Goal: Communication & Community: Share content

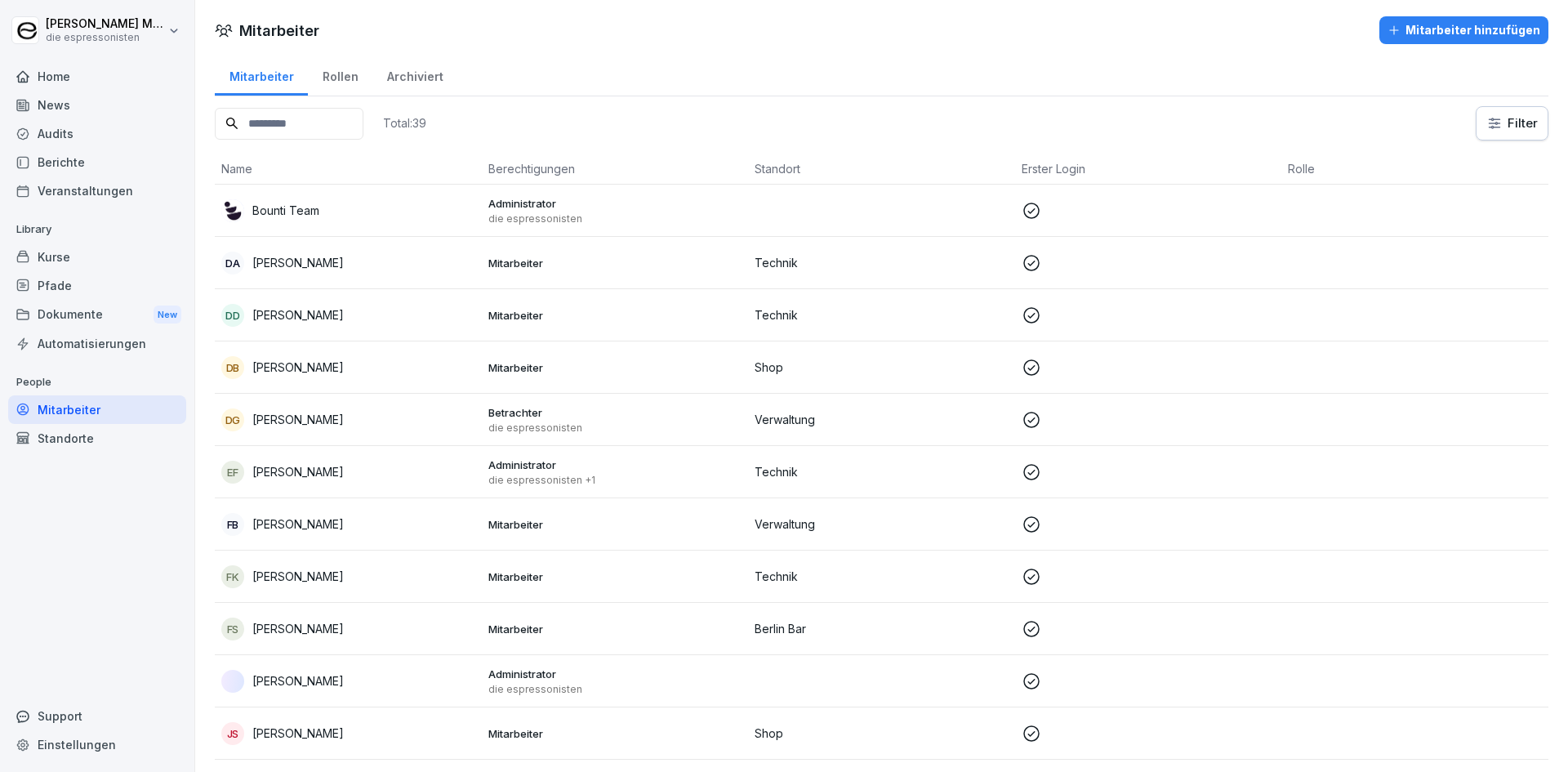
click at [104, 108] on div "News" at bounding box center [98, 105] width 179 height 29
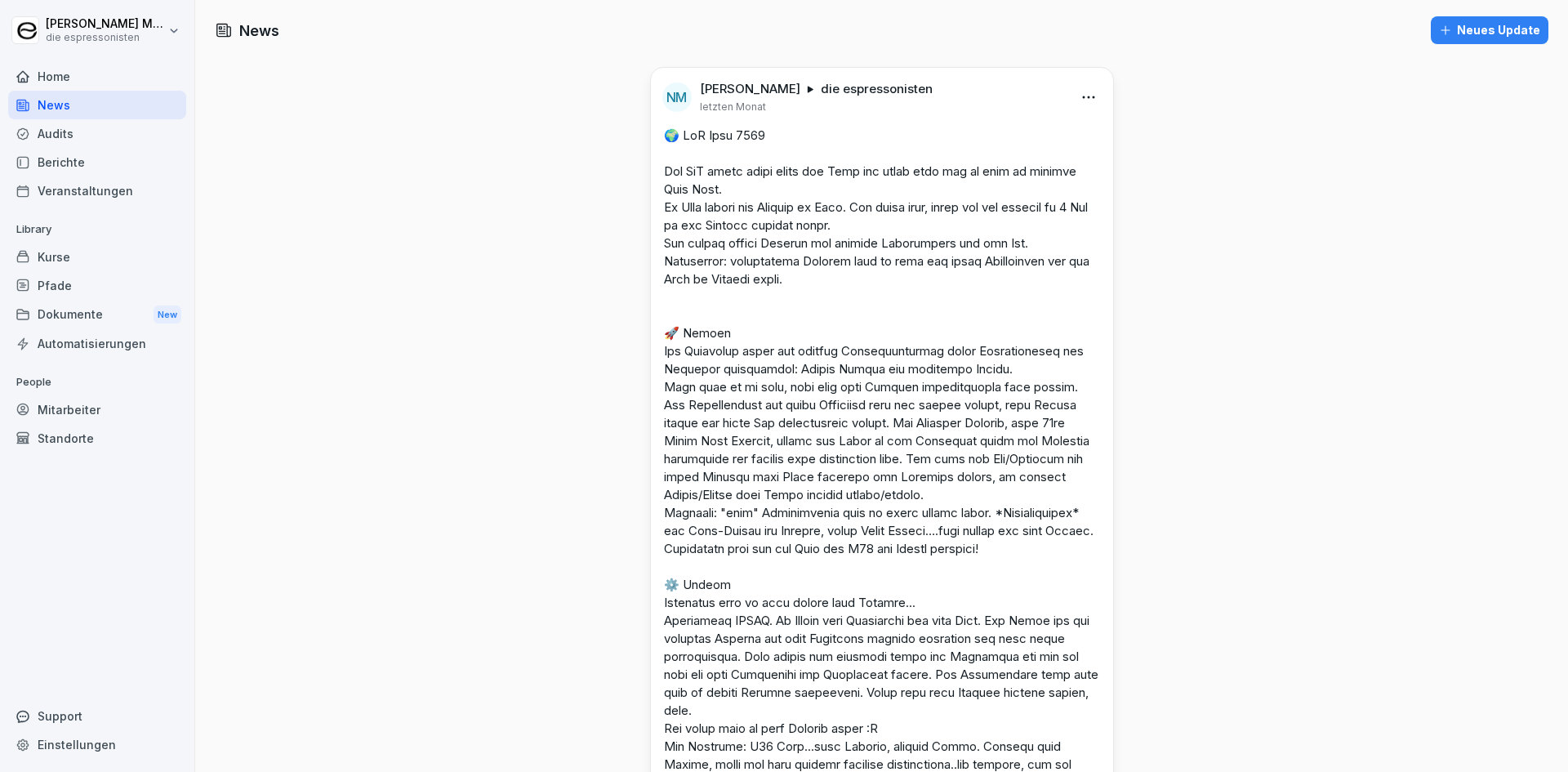
click at [1481, 29] on div "Neues Update" at bounding box center [1490, 30] width 101 height 18
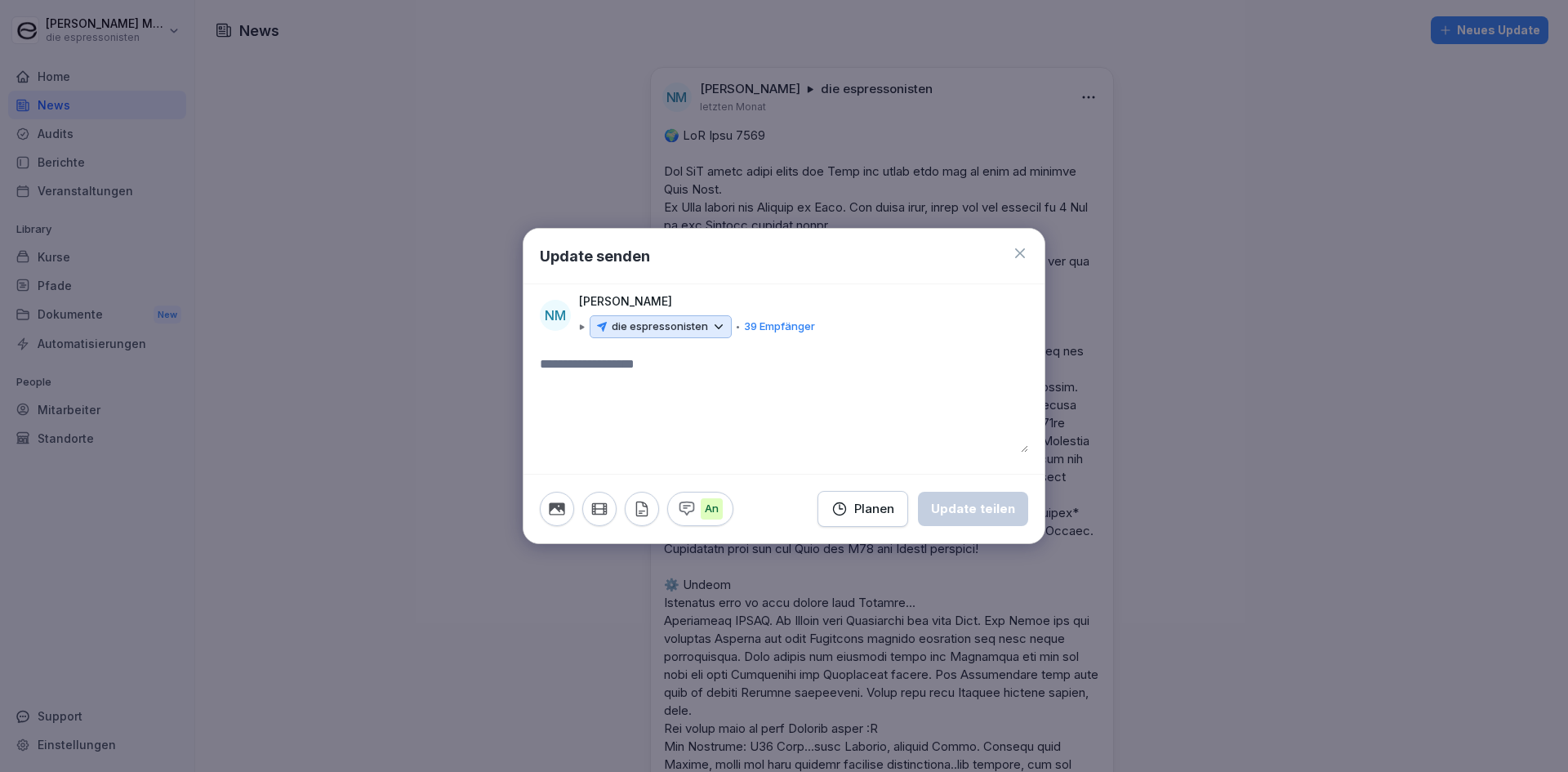
click at [1016, 249] on icon at bounding box center [1020, 253] width 10 height 10
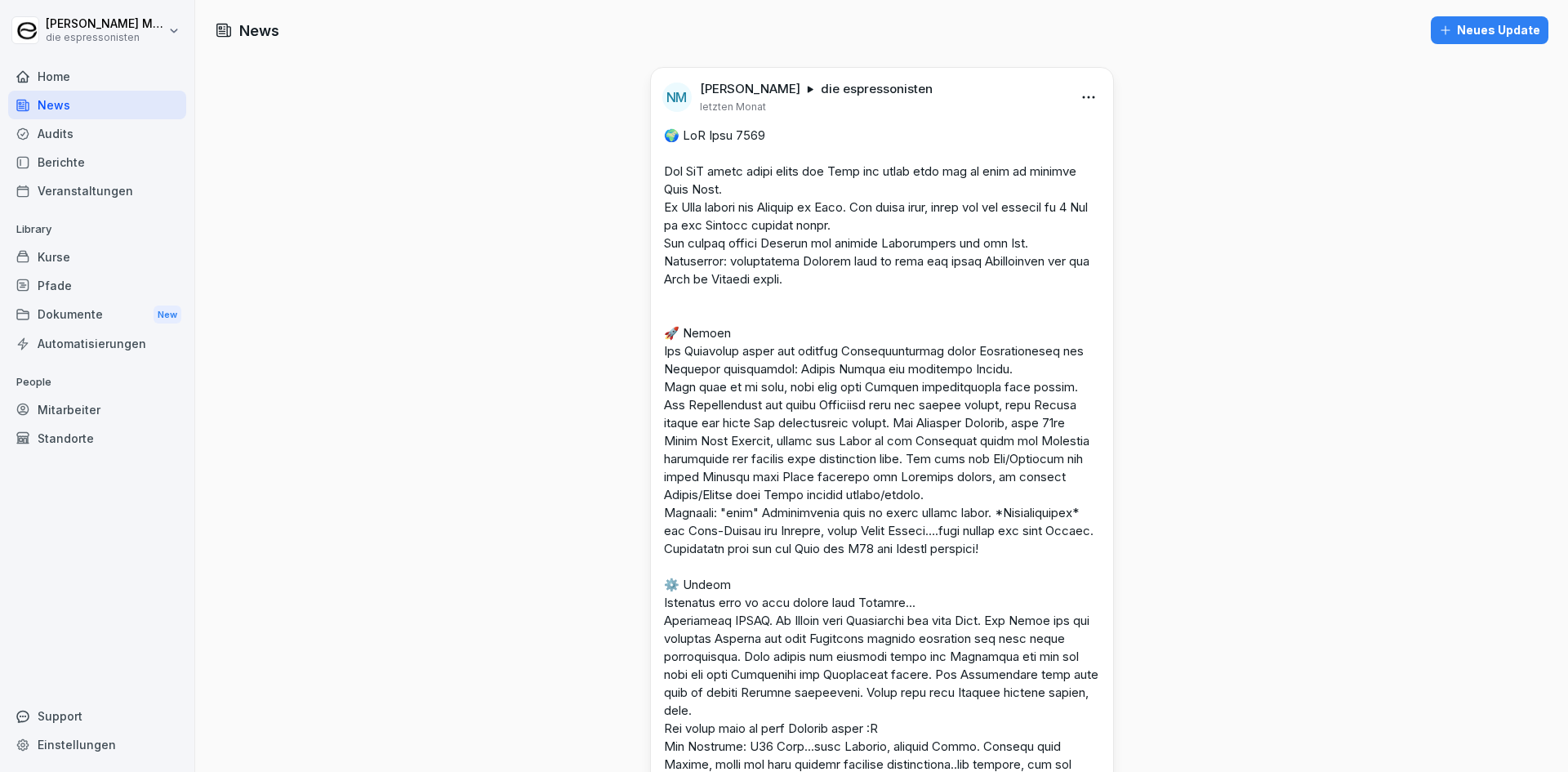
click at [1483, 29] on div "Neues Update" at bounding box center [1490, 30] width 101 height 18
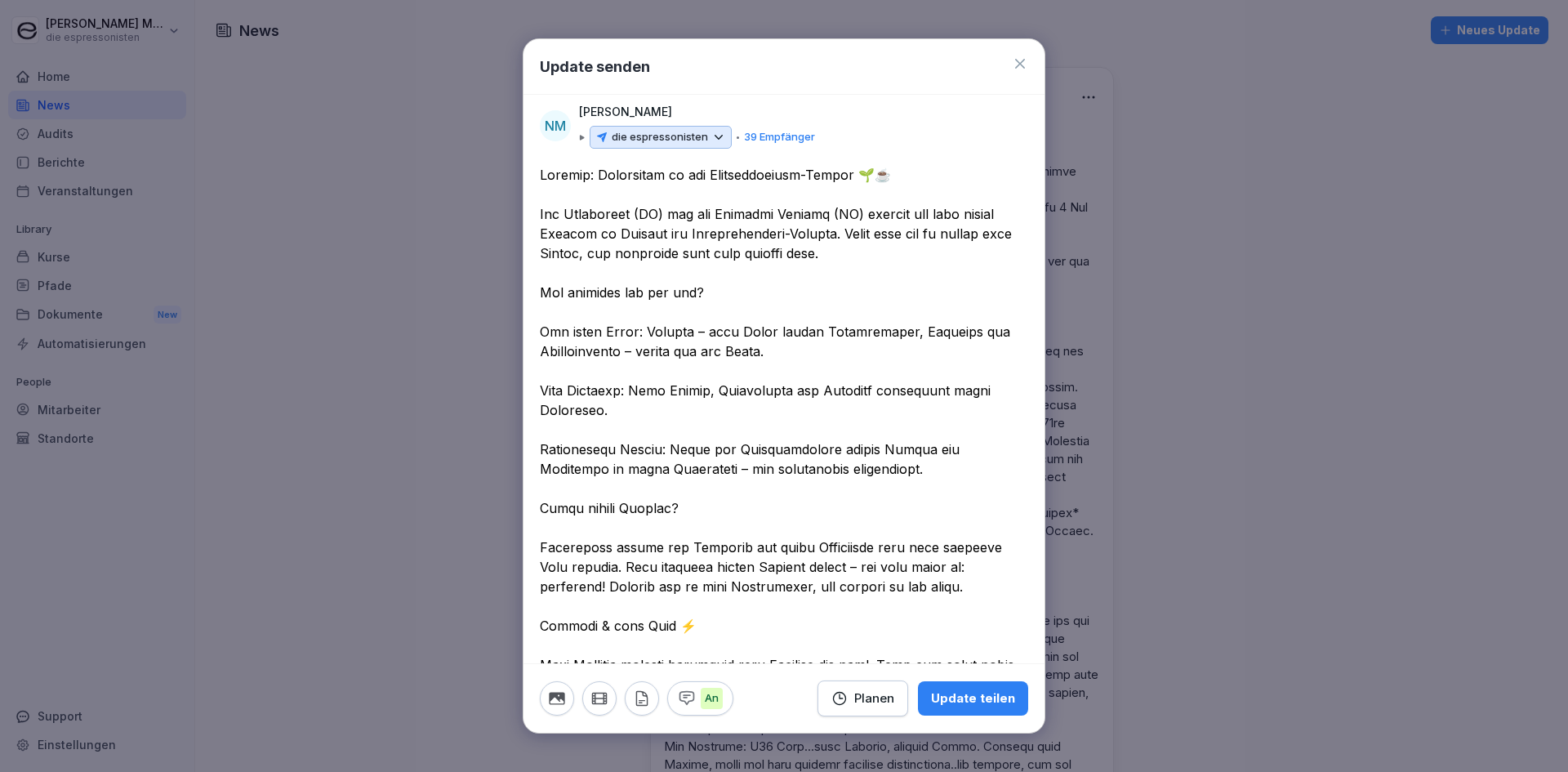
drag, startPoint x: 660, startPoint y: 214, endPoint x: 643, endPoint y: 220, distance: 18.0
click at [643, 220] on textarea at bounding box center [778, 645] width 476 height 961
click at [732, 256] on textarea at bounding box center [778, 645] width 476 height 961
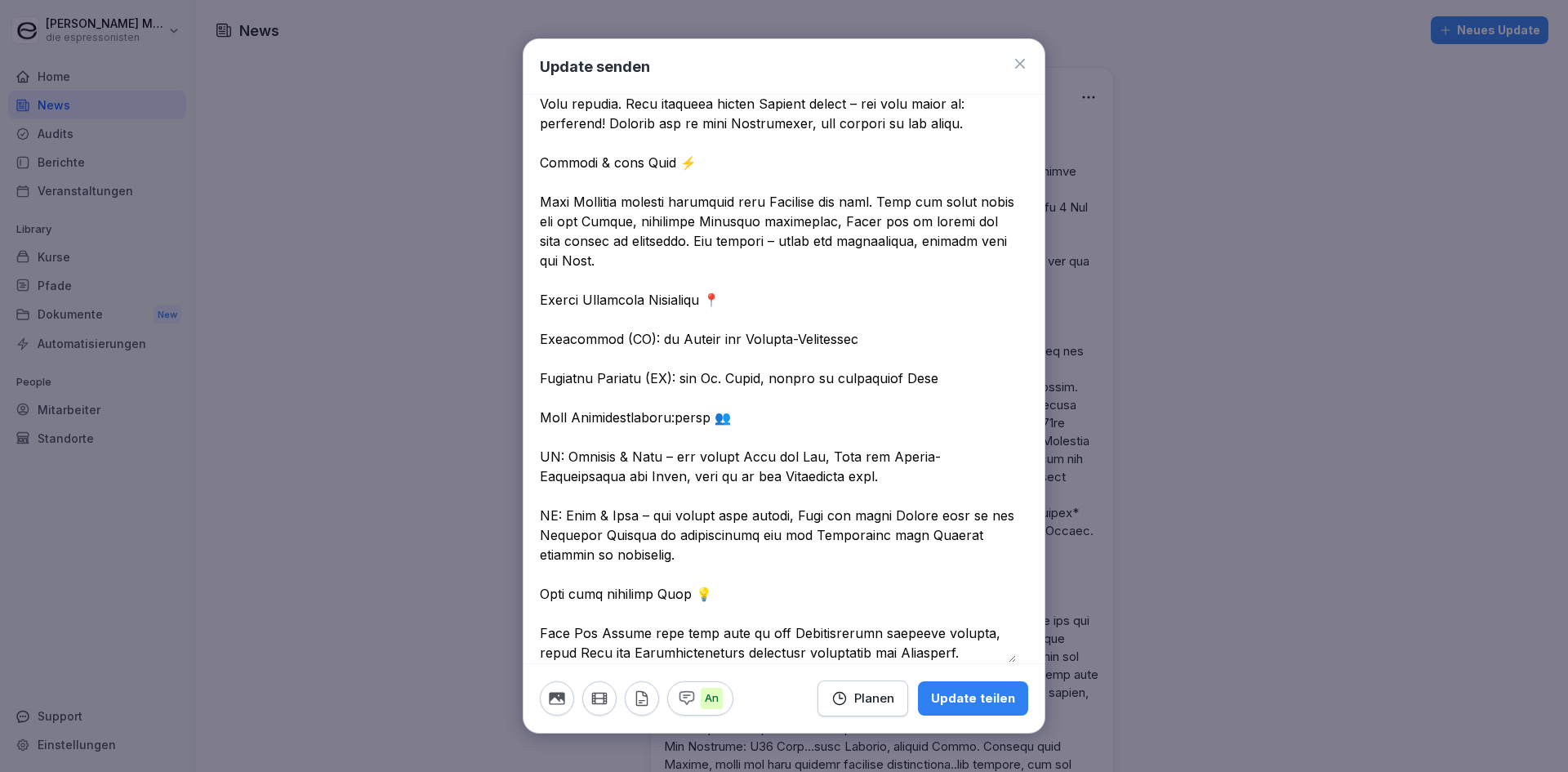
scroll to position [483, 0]
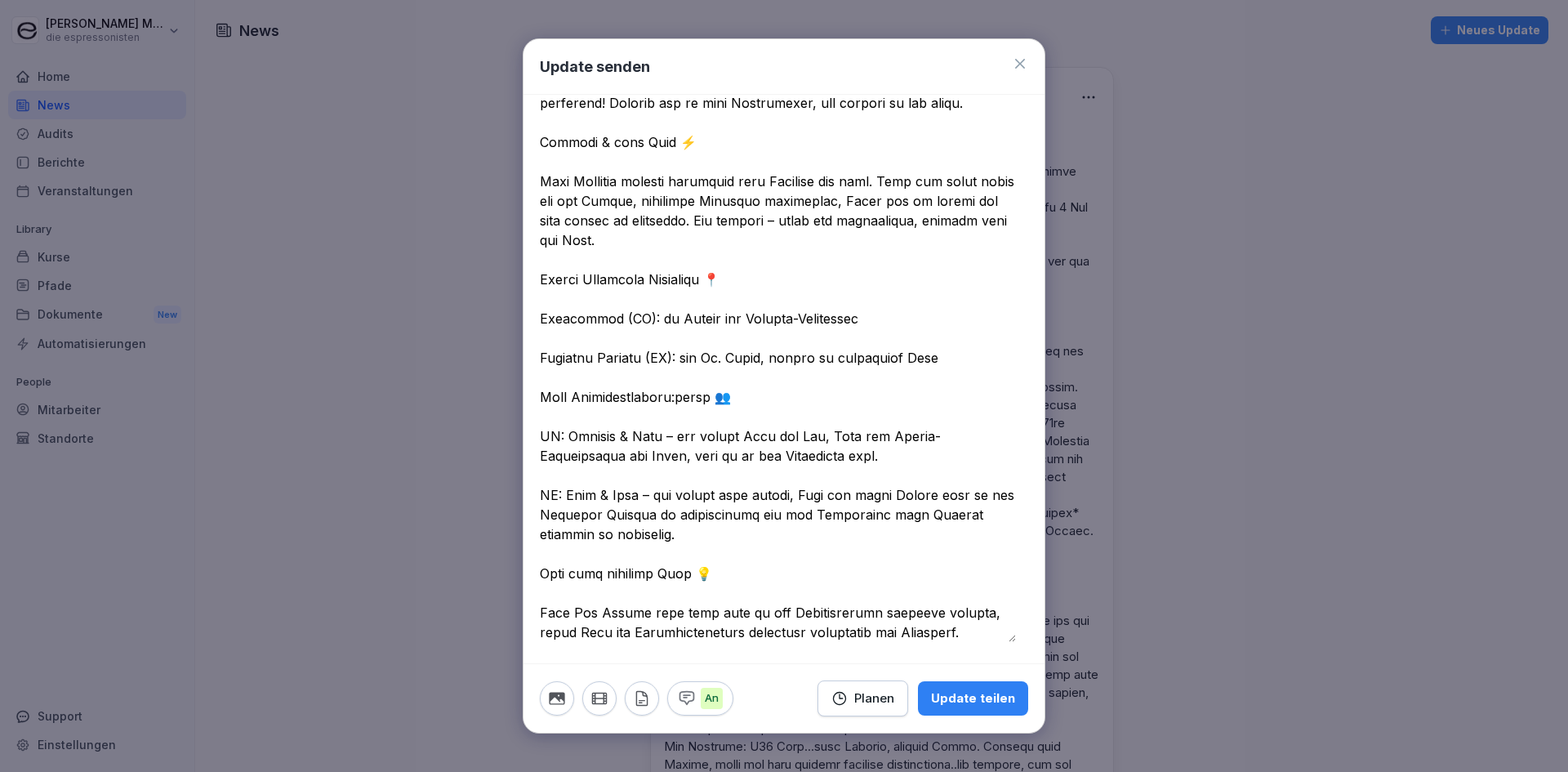
drag, startPoint x: 640, startPoint y: 323, endPoint x: 614, endPoint y: 326, distance: 26.2
click at [614, 326] on textarea at bounding box center [778, 162] width 476 height 961
drag, startPoint x: 674, startPoint y: 361, endPoint x: 646, endPoint y: 365, distance: 28.3
click at [646, 365] on textarea at bounding box center [778, 162] width 476 height 961
drag, startPoint x: 906, startPoint y: 363, endPoint x: 731, endPoint y: 365, distance: 175.0
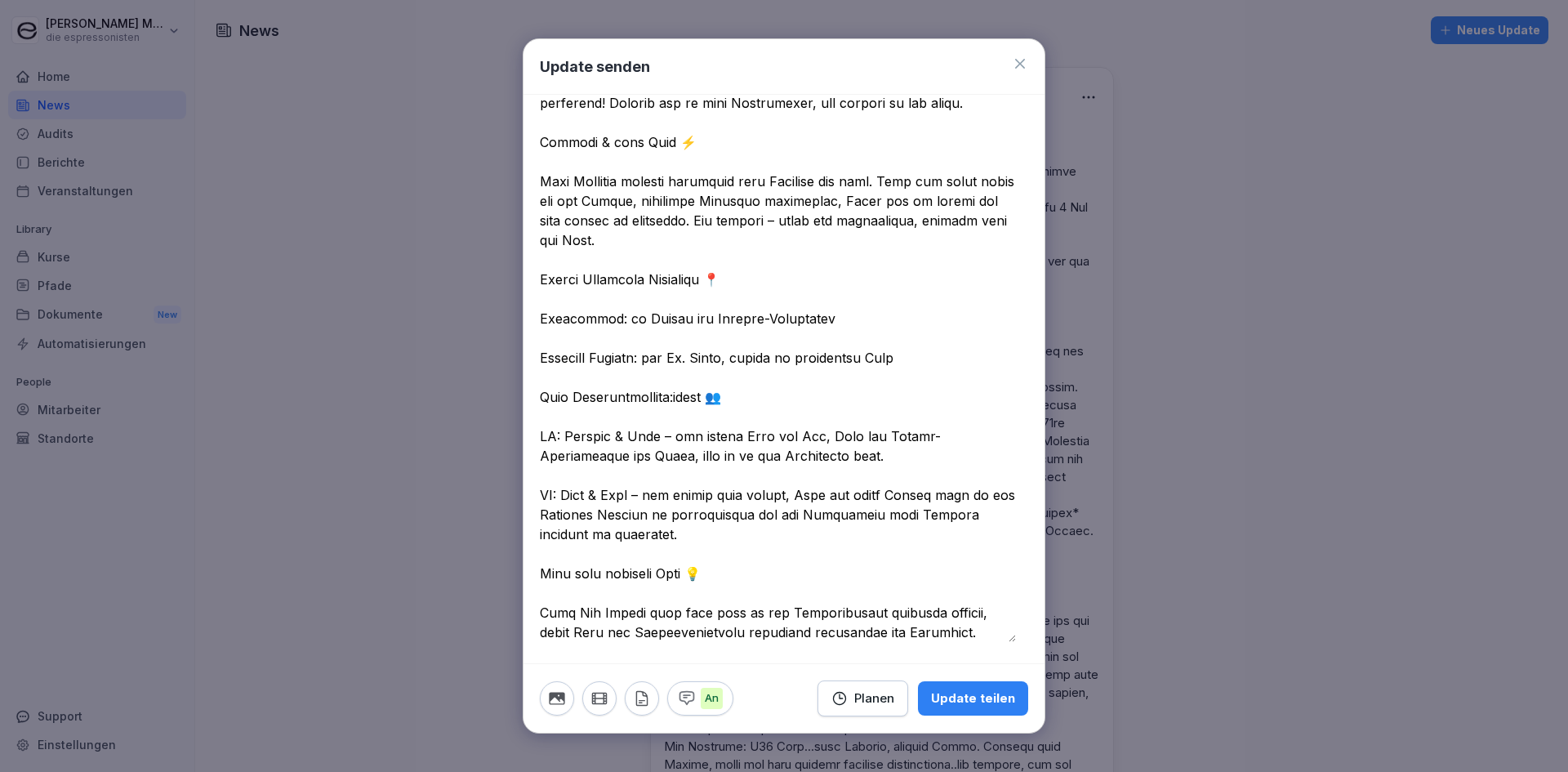
click at [731, 365] on textarea at bounding box center [778, 162] width 476 height 961
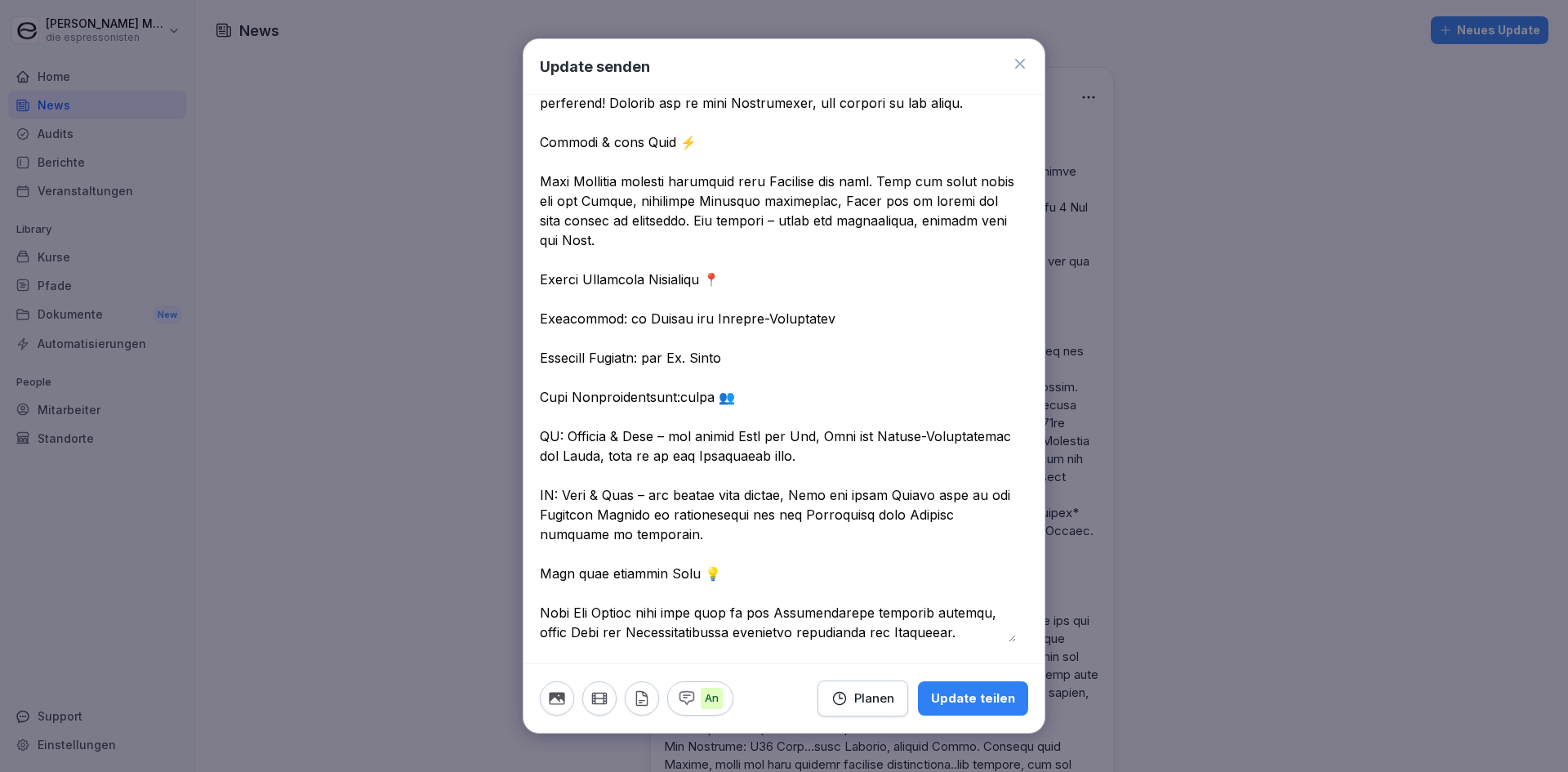
type textarea "**********"
click at [845, 695] on div "Planen" at bounding box center [863, 698] width 63 height 18
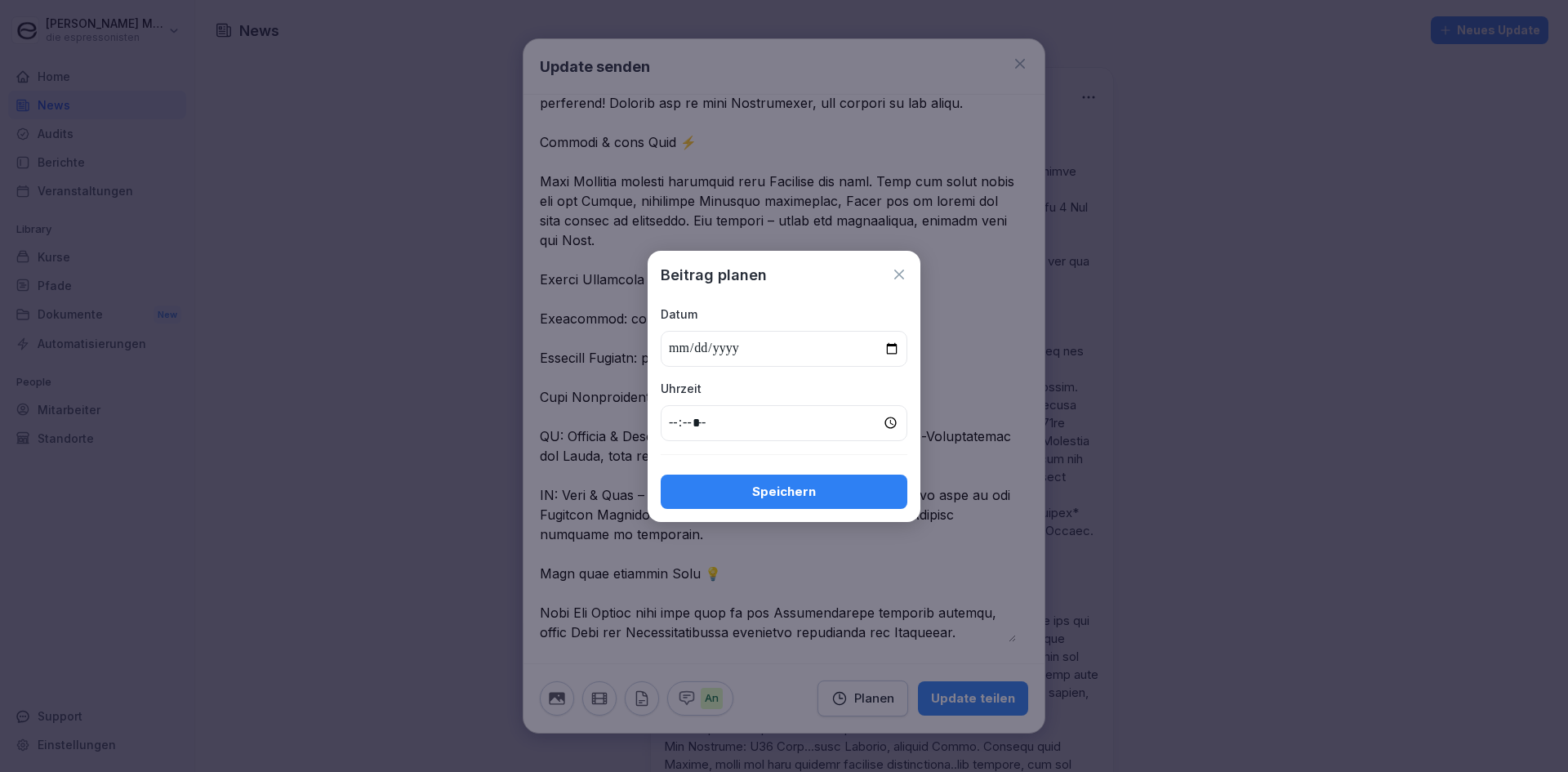
click at [890, 340] on input "date" at bounding box center [784, 348] width 247 height 36
type input "**********"
click at [891, 419] on input "time" at bounding box center [784, 422] width 247 height 36
type input "*****"
click at [846, 486] on div "Speichern" at bounding box center [784, 492] width 221 height 18
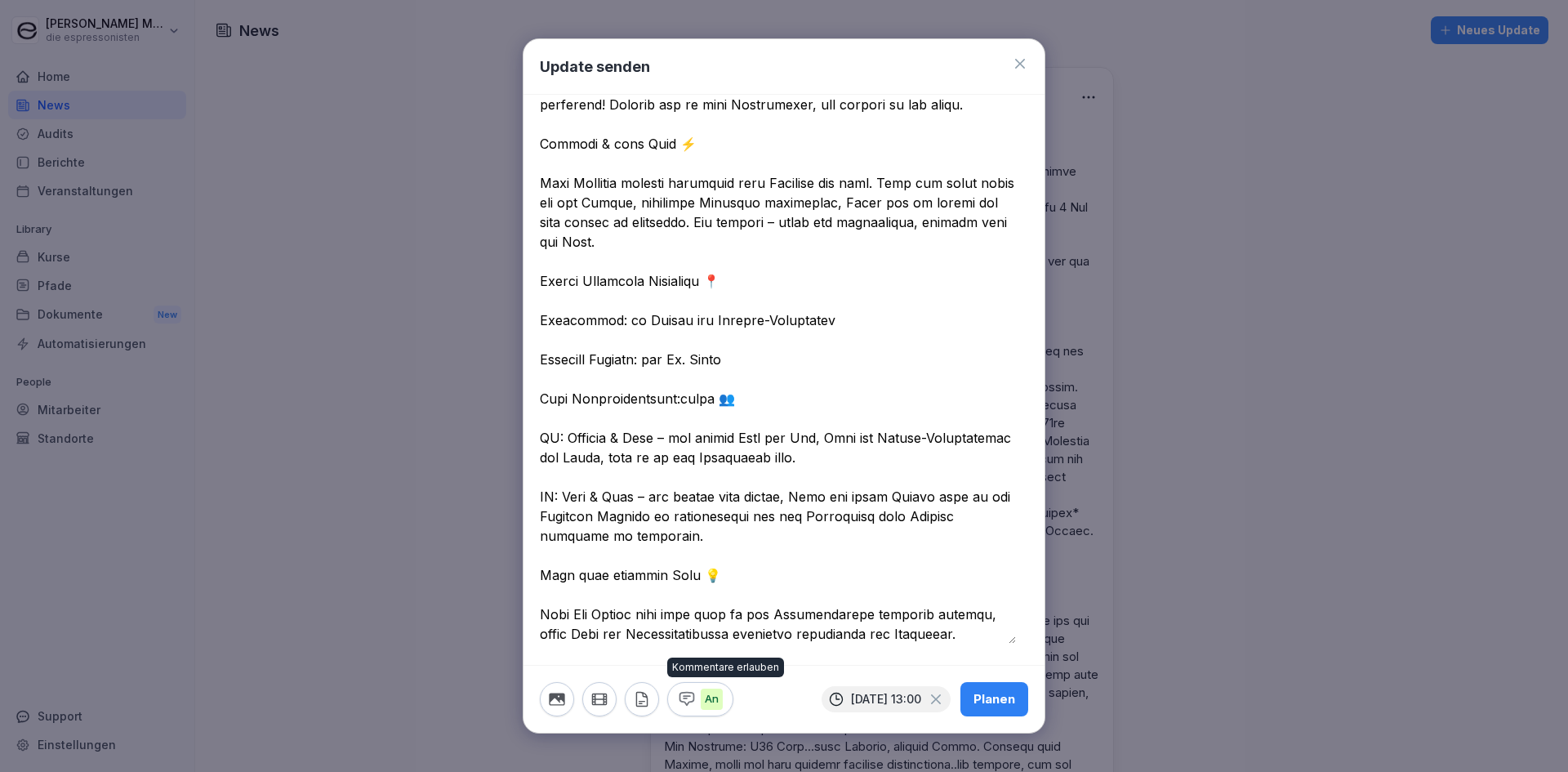
click at [699, 691] on div "An" at bounding box center [700, 698] width 45 height 21
click at [699, 695] on div "Aus" at bounding box center [703, 698] width 51 height 21
drag, startPoint x: 689, startPoint y: 575, endPoint x: 507, endPoint y: 580, distance: 182.1
click at [507, 579] on body "[PERSON_NAME] die espressonisten Home News Audits Berichte Veranstaltungen Libr…" at bounding box center [784, 386] width 1568 height 772
click at [540, 614] on textarea at bounding box center [778, 164] width 476 height 961
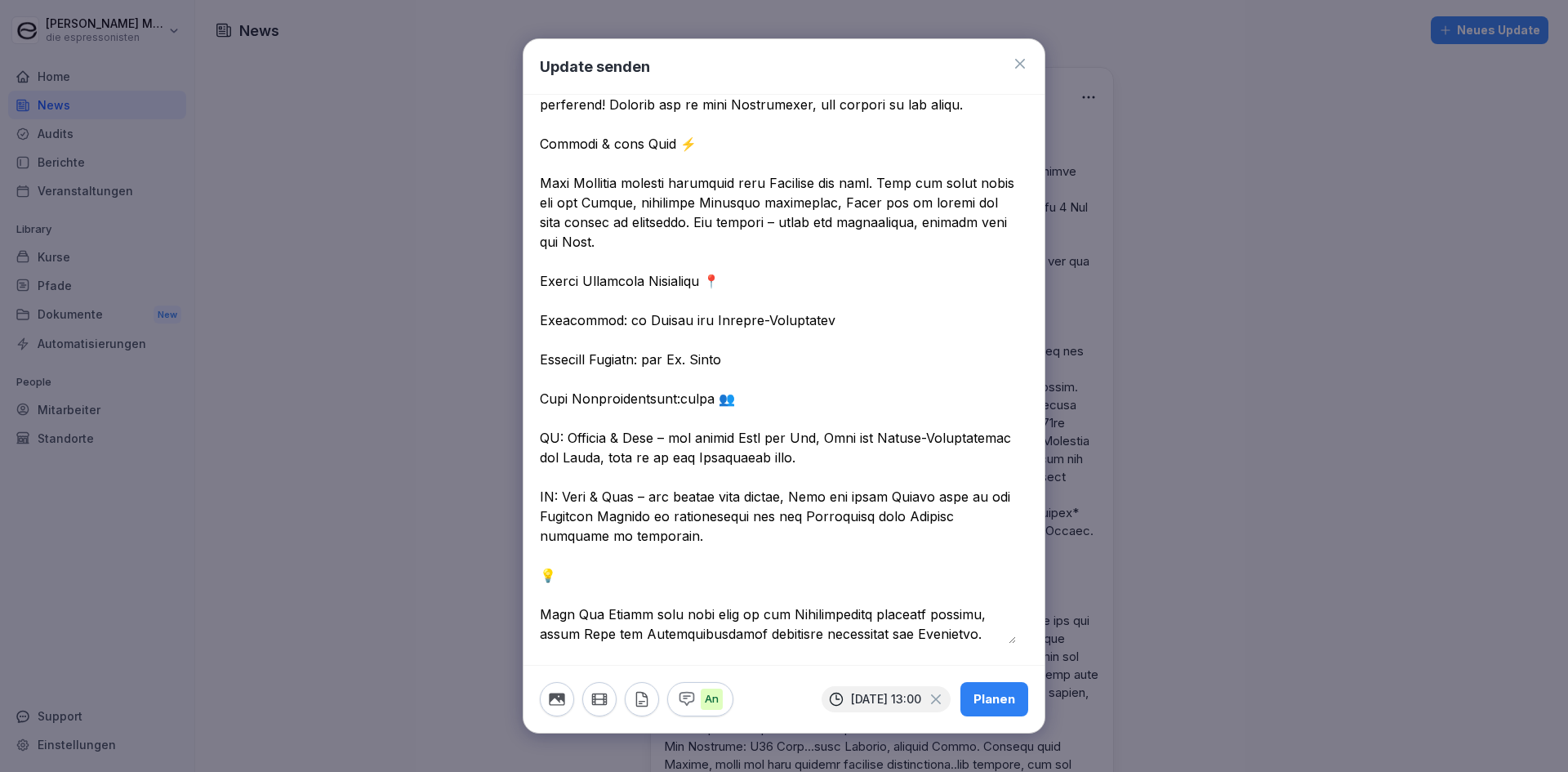
scroll to position [464, 0]
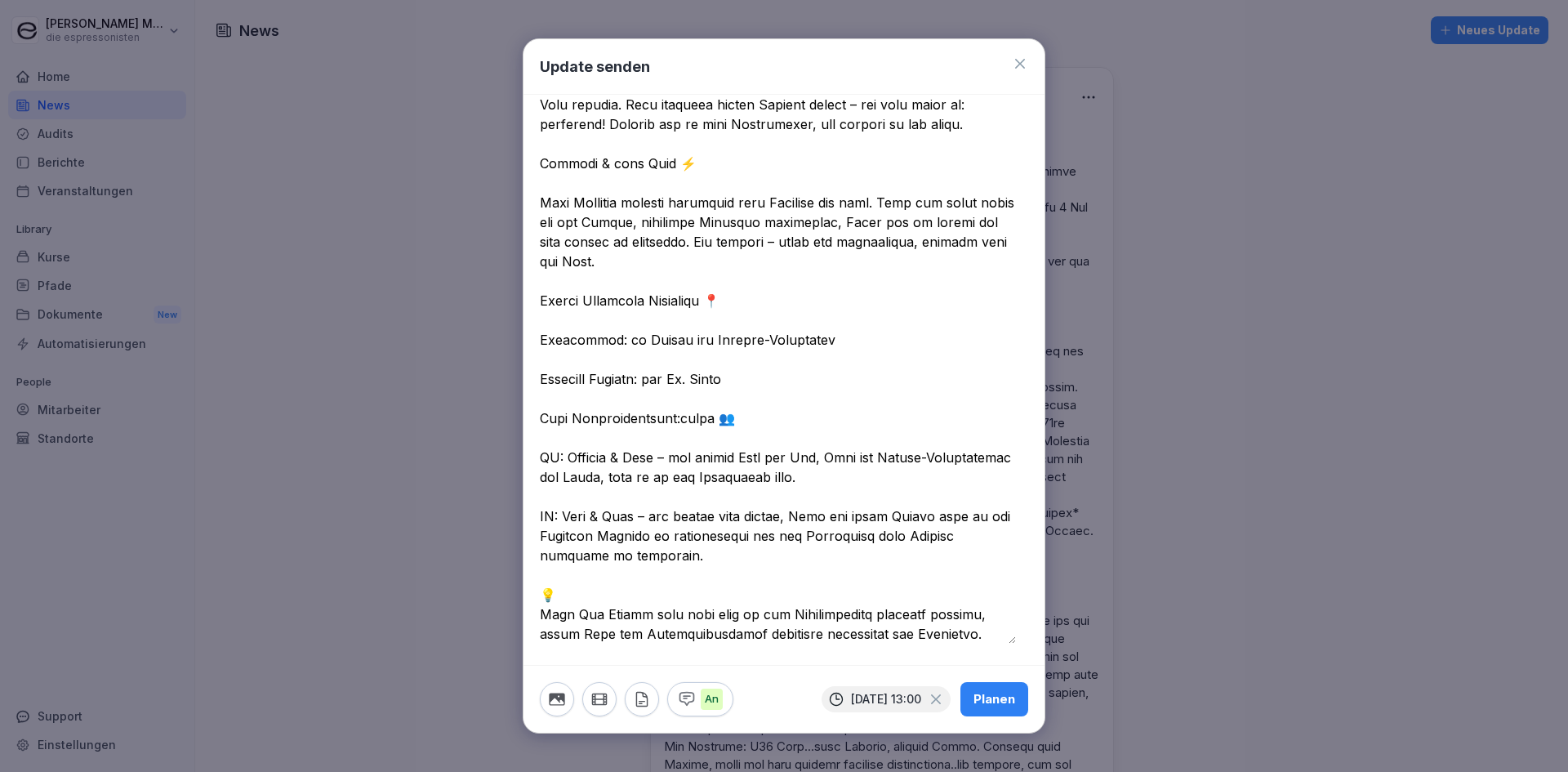
click at [543, 600] on textarea at bounding box center [778, 173] width 476 height 941
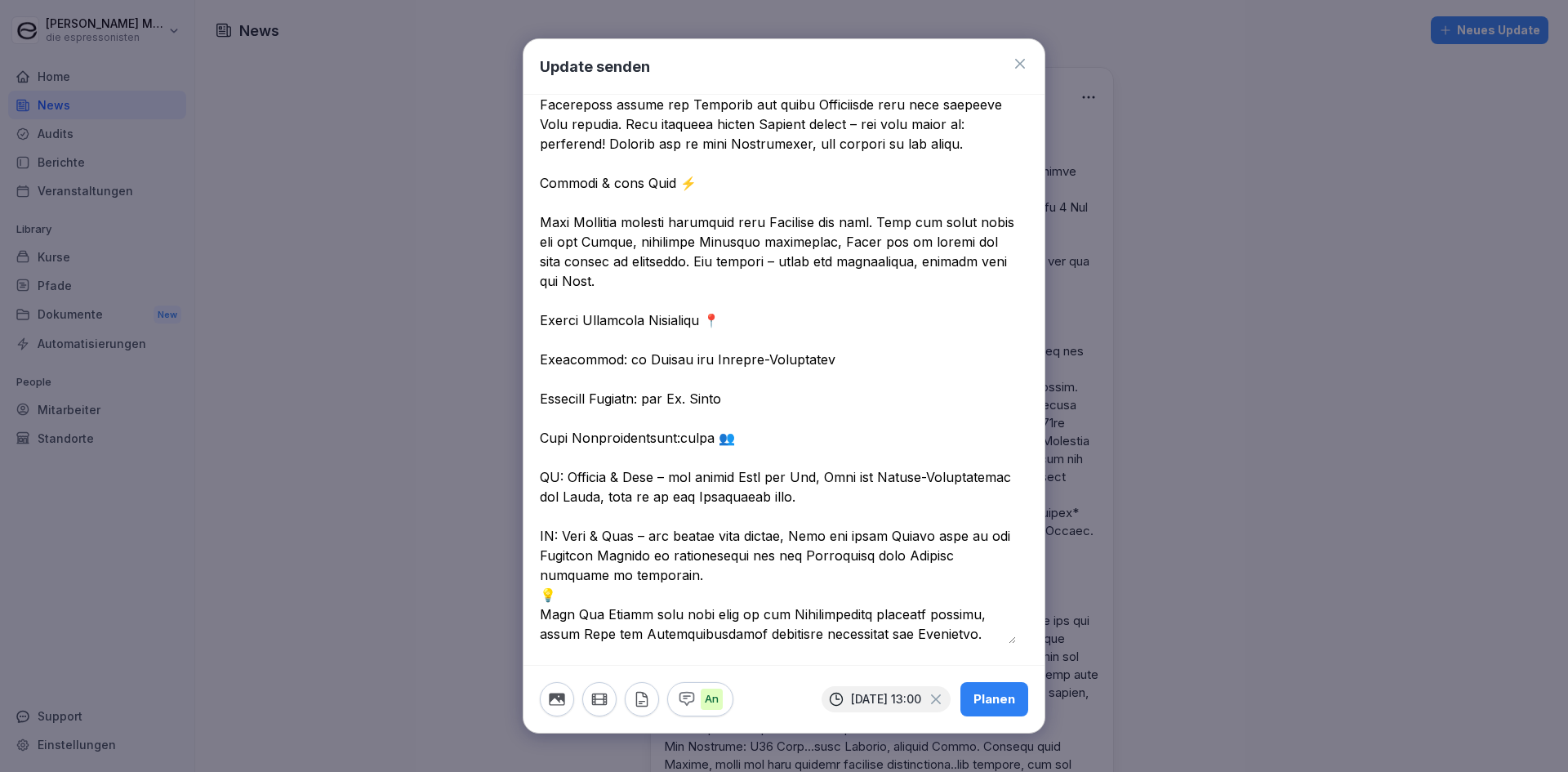
click at [695, 578] on textarea at bounding box center [778, 182] width 476 height 921
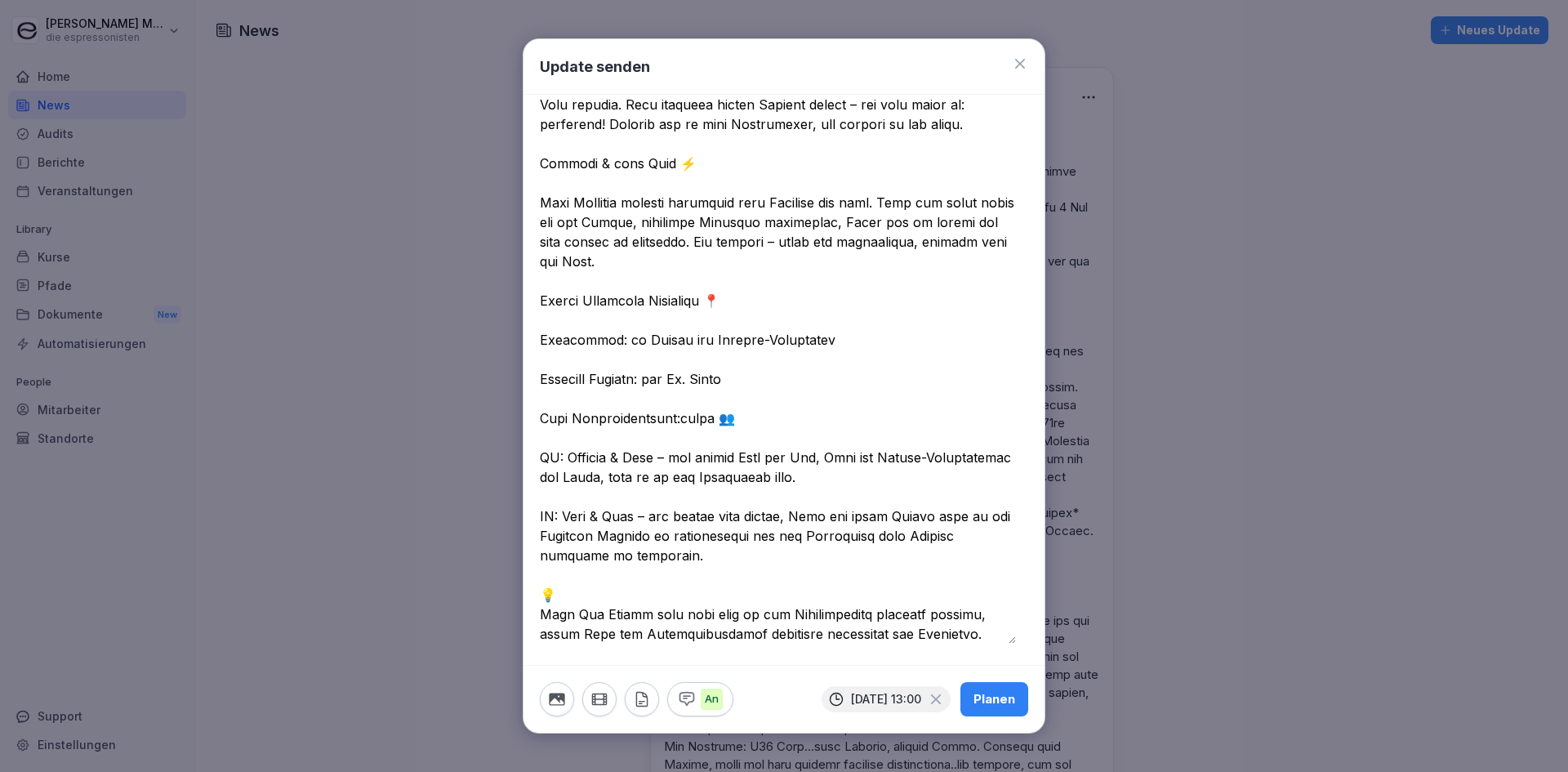
scroll to position [464, 0]
type textarea "**********"
click at [987, 697] on div "Planen" at bounding box center [994, 699] width 41 height 18
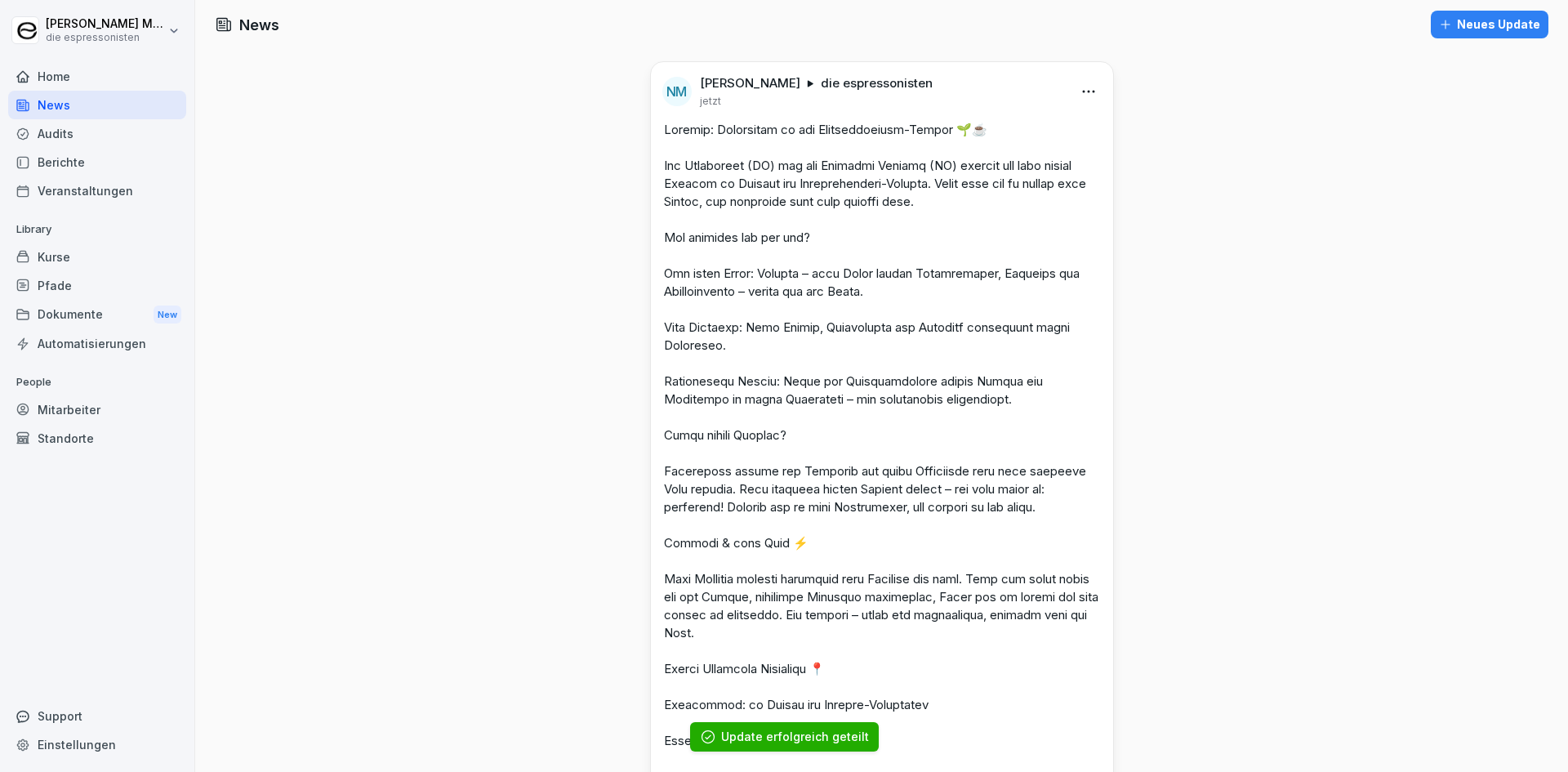
scroll to position [0, 0]
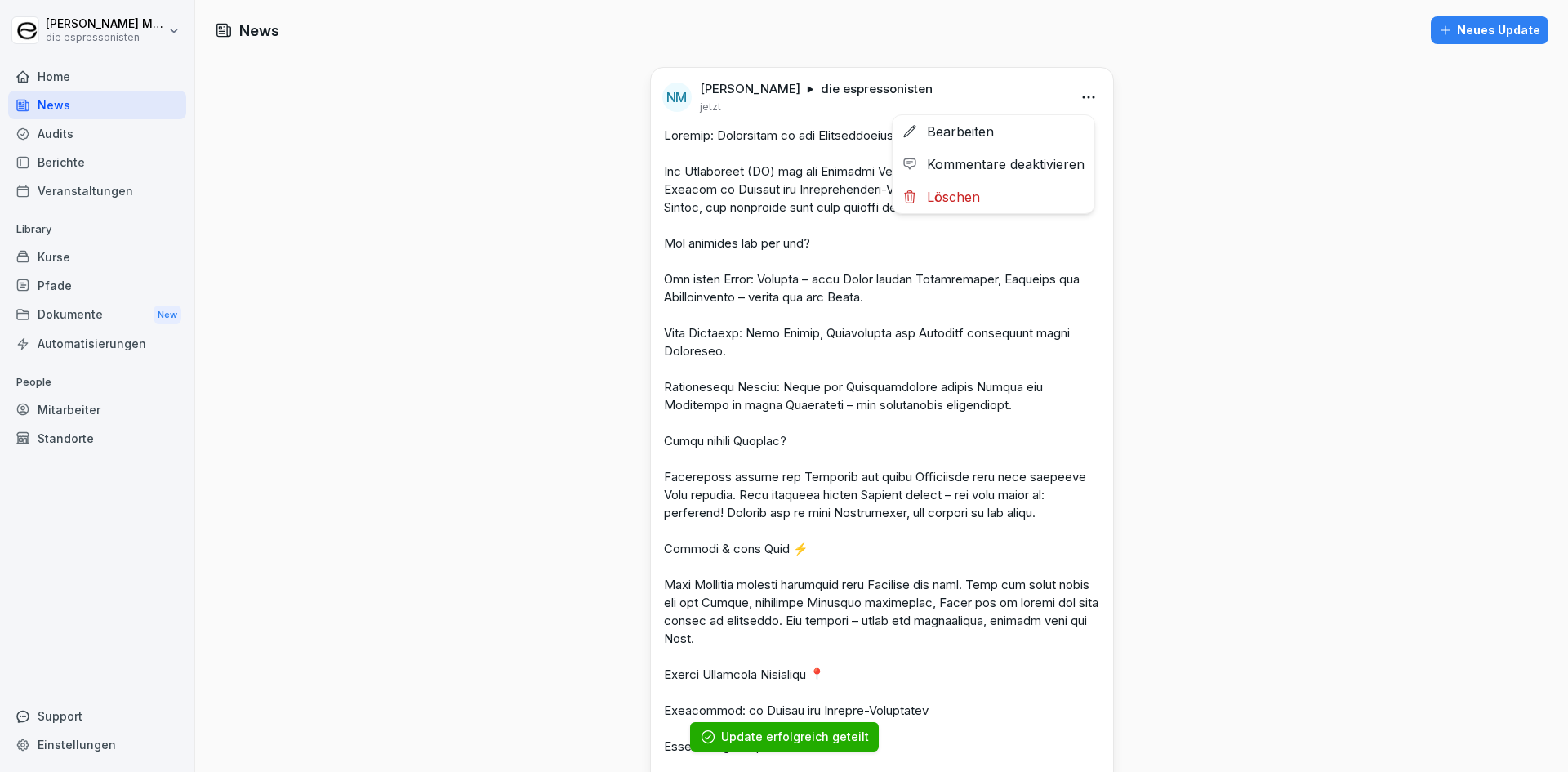
click at [1080, 98] on html "[PERSON_NAME] die espressonisten Home News Audits Berichte Veranstaltungen Libr…" at bounding box center [784, 386] width 1568 height 772
click at [1032, 122] on div "Bearbeiten" at bounding box center [993, 132] width 202 height 33
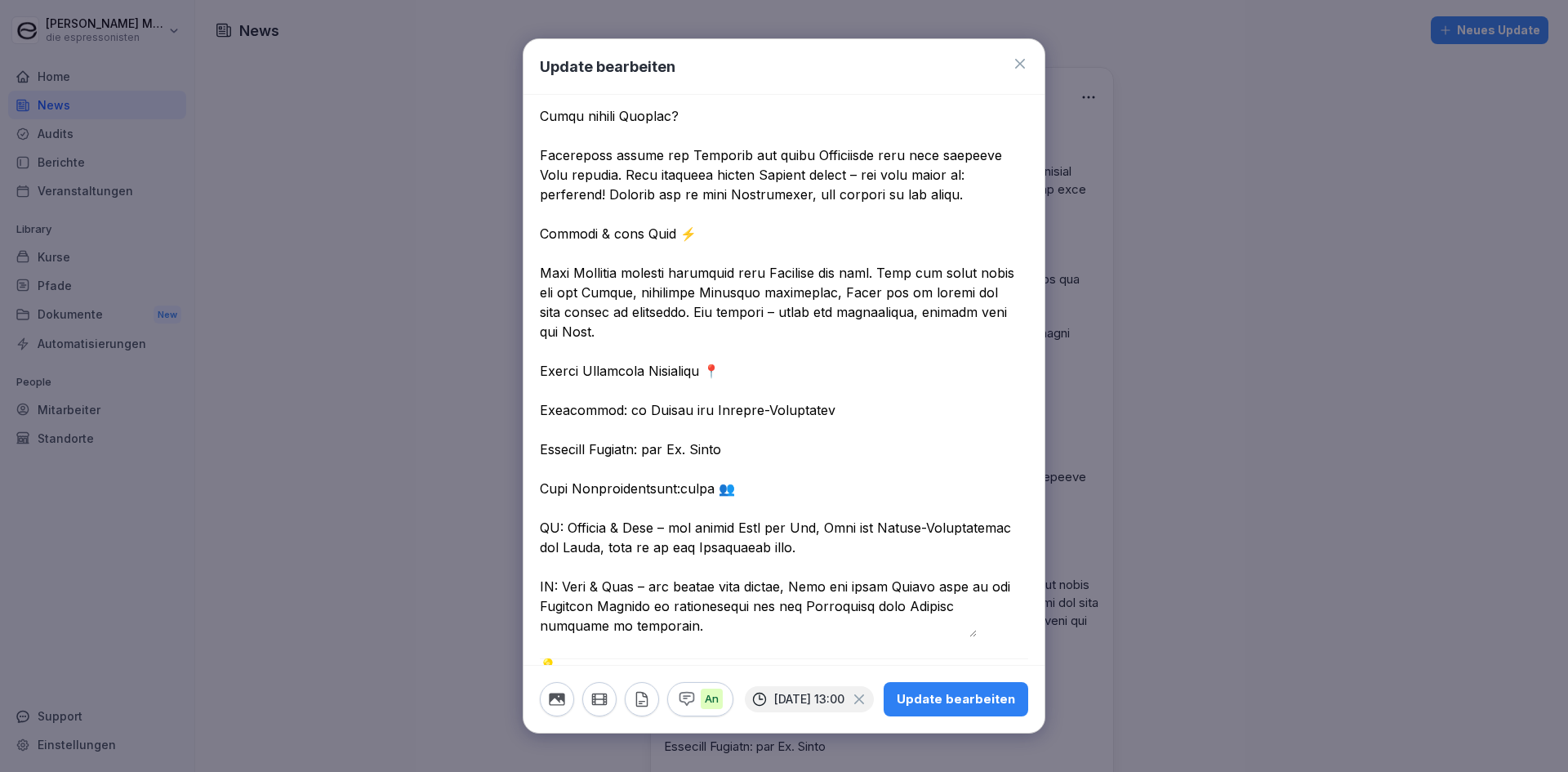
scroll to position [409, 0]
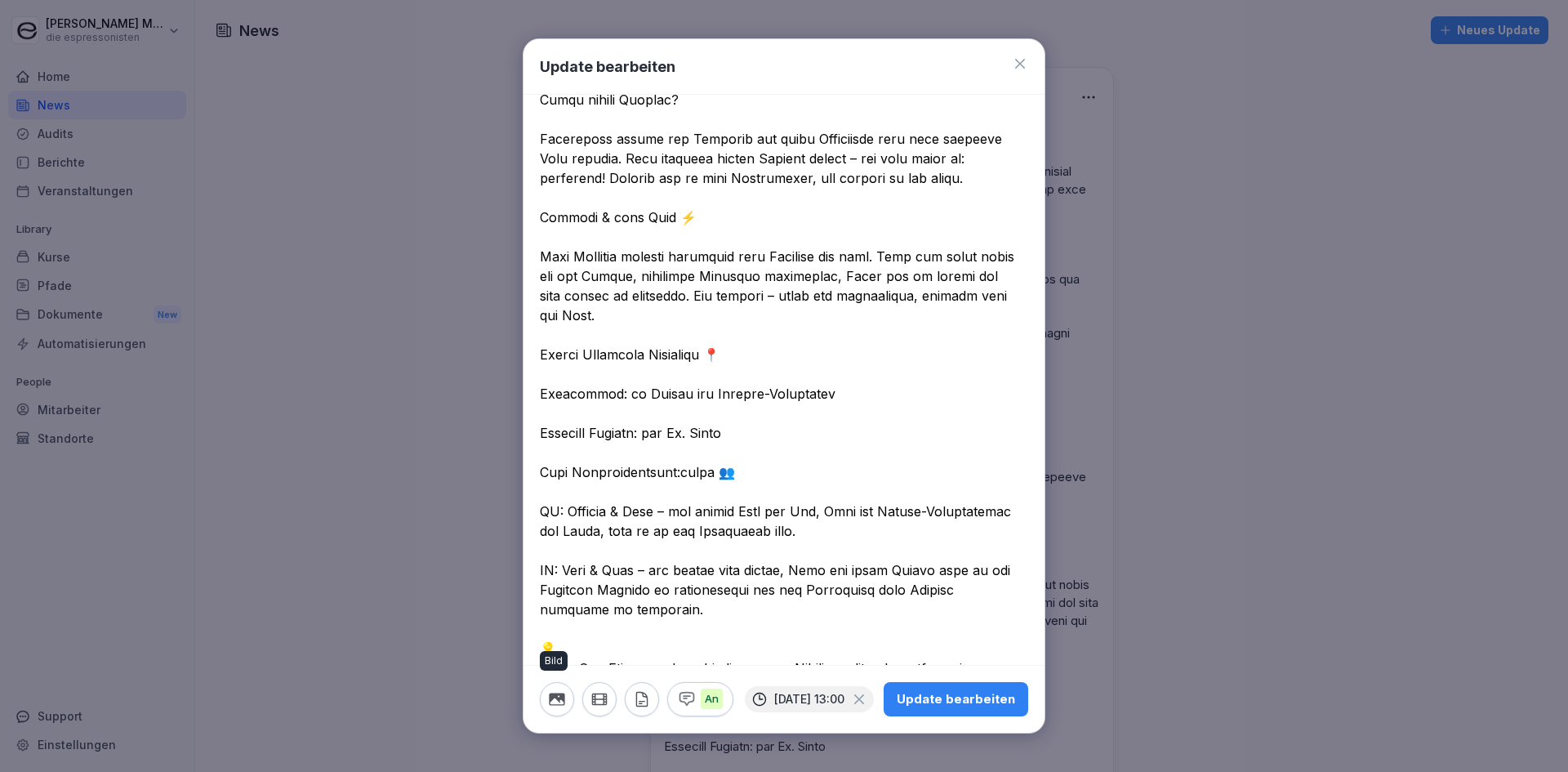
click at [556, 698] on icon "button" at bounding box center [558, 699] width 18 height 18
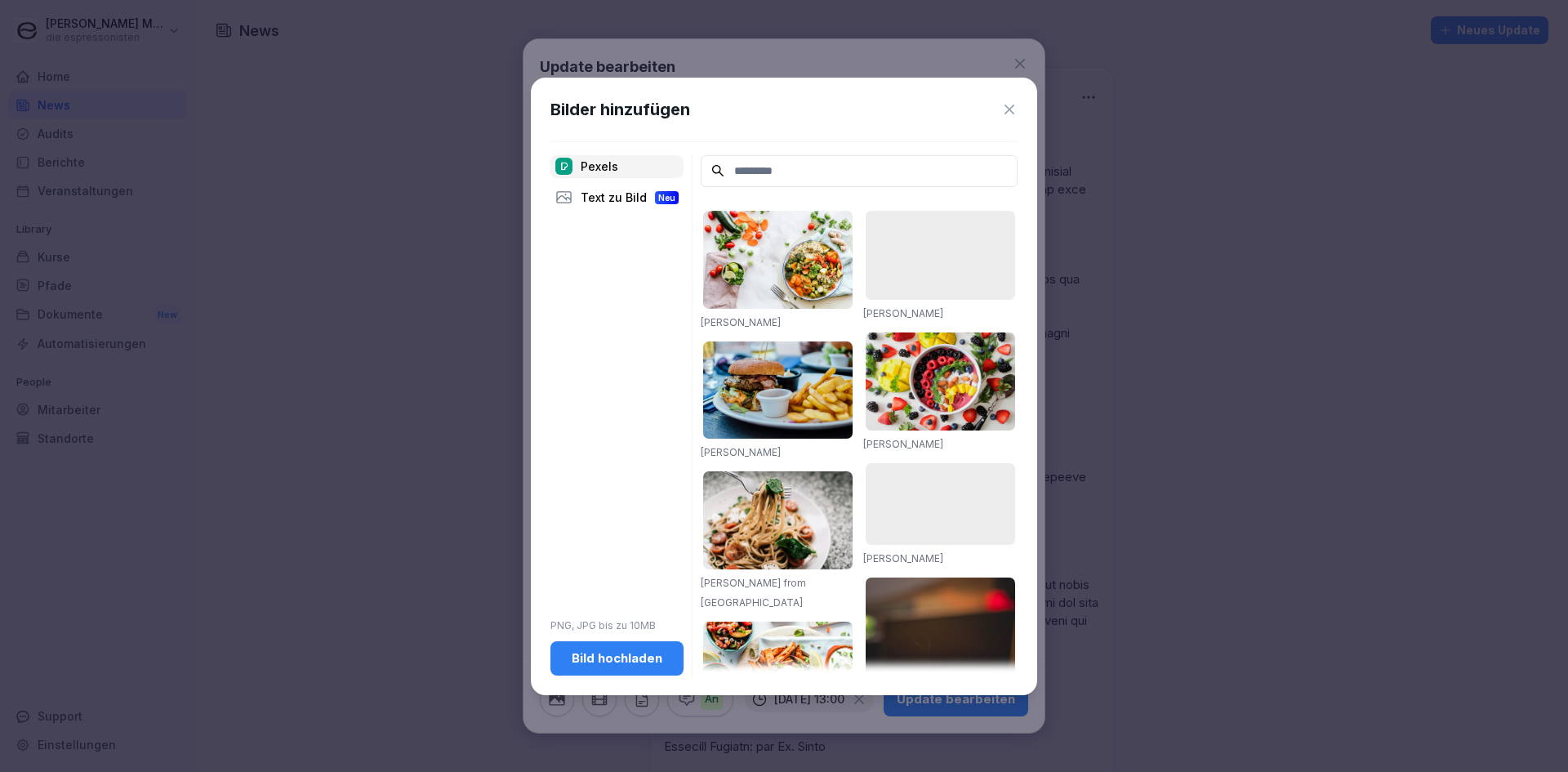
click at [788, 165] on input at bounding box center [859, 171] width 317 height 32
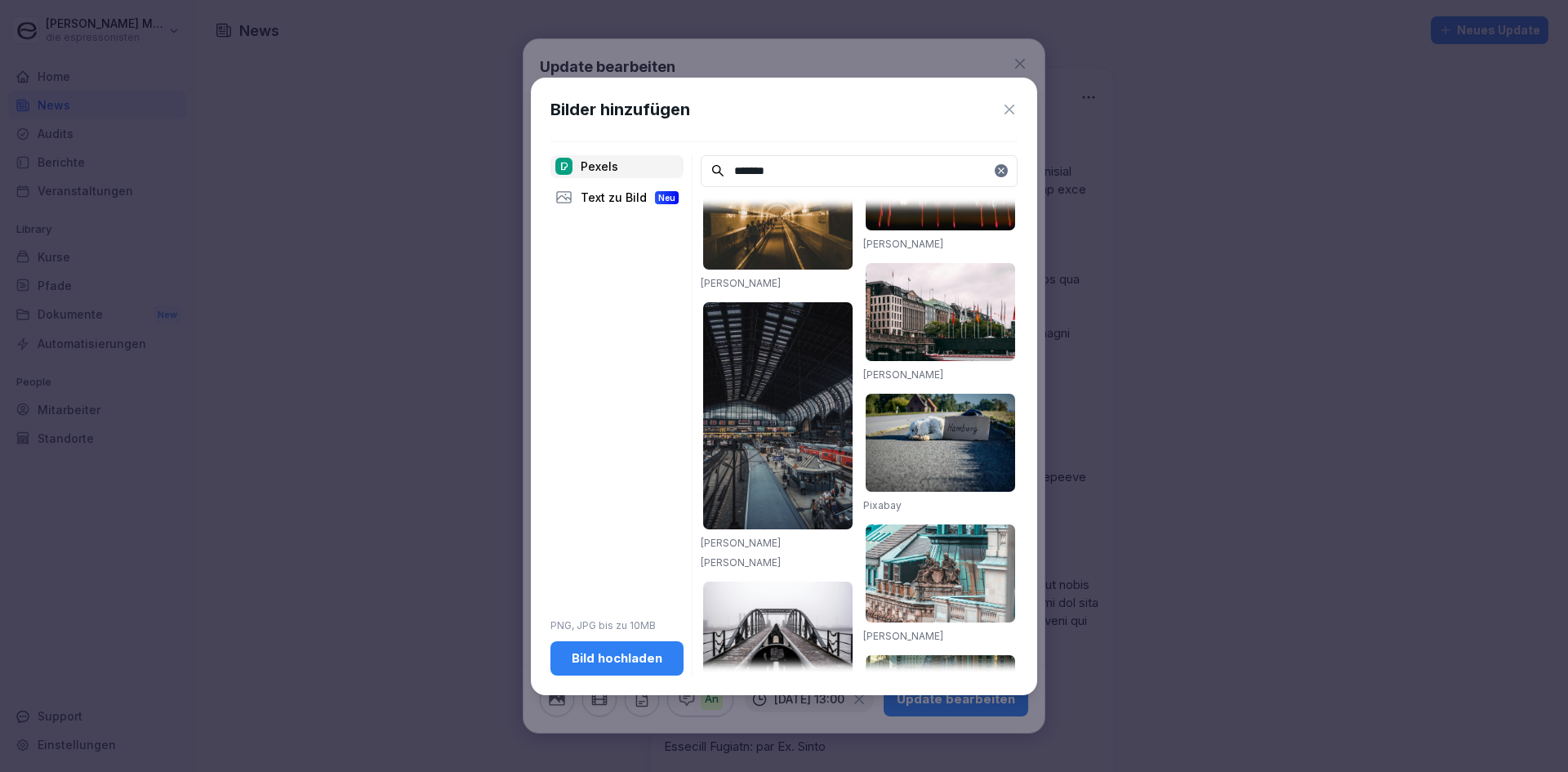
scroll to position [735, 0]
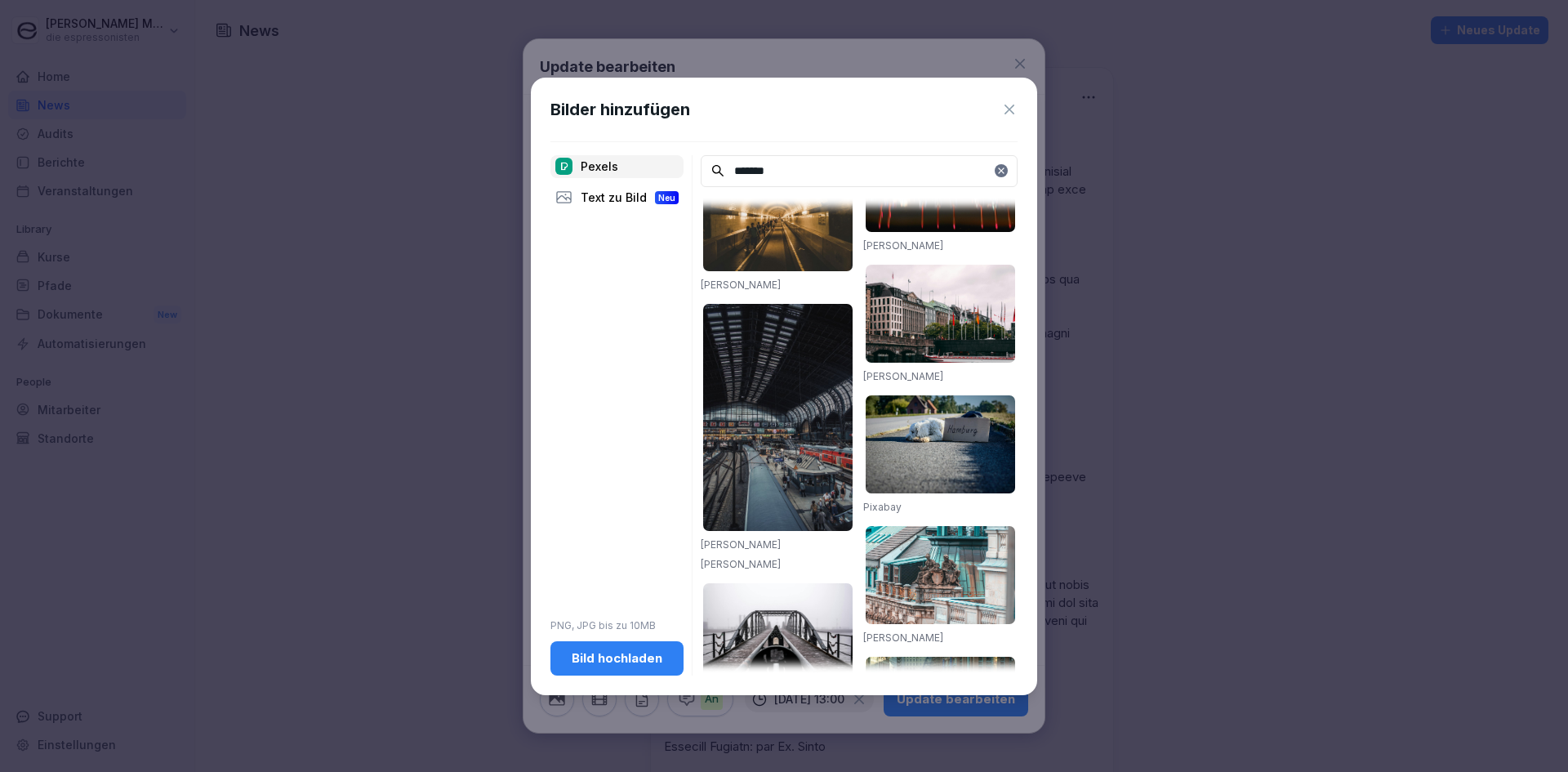
type input "*******"
click at [938, 286] on img at bounding box center [940, 314] width 149 height 98
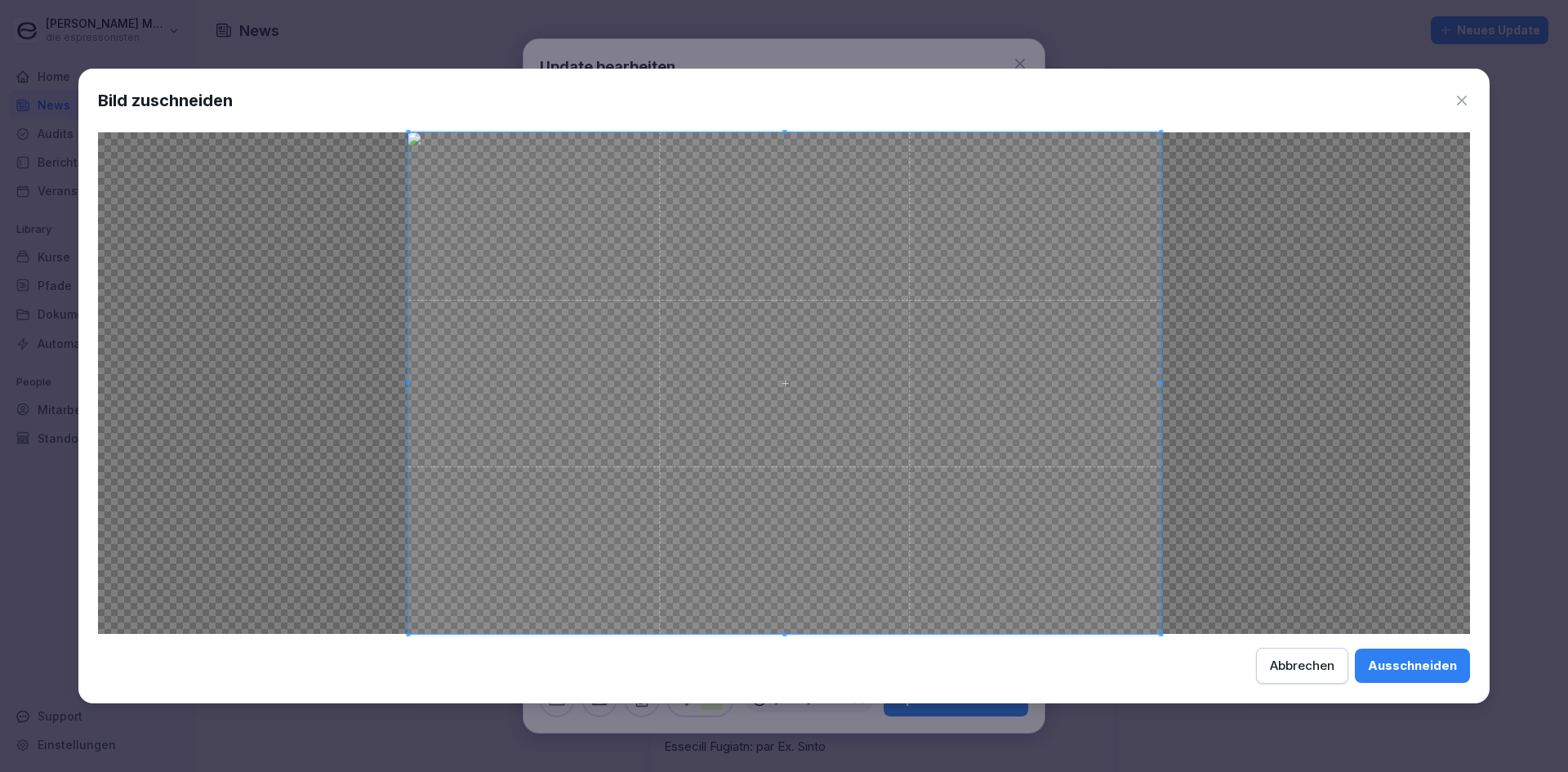
click at [777, 455] on span at bounding box center [785, 383] width 753 height 501
click at [1410, 660] on div "Ausschneiden" at bounding box center [1412, 666] width 89 height 18
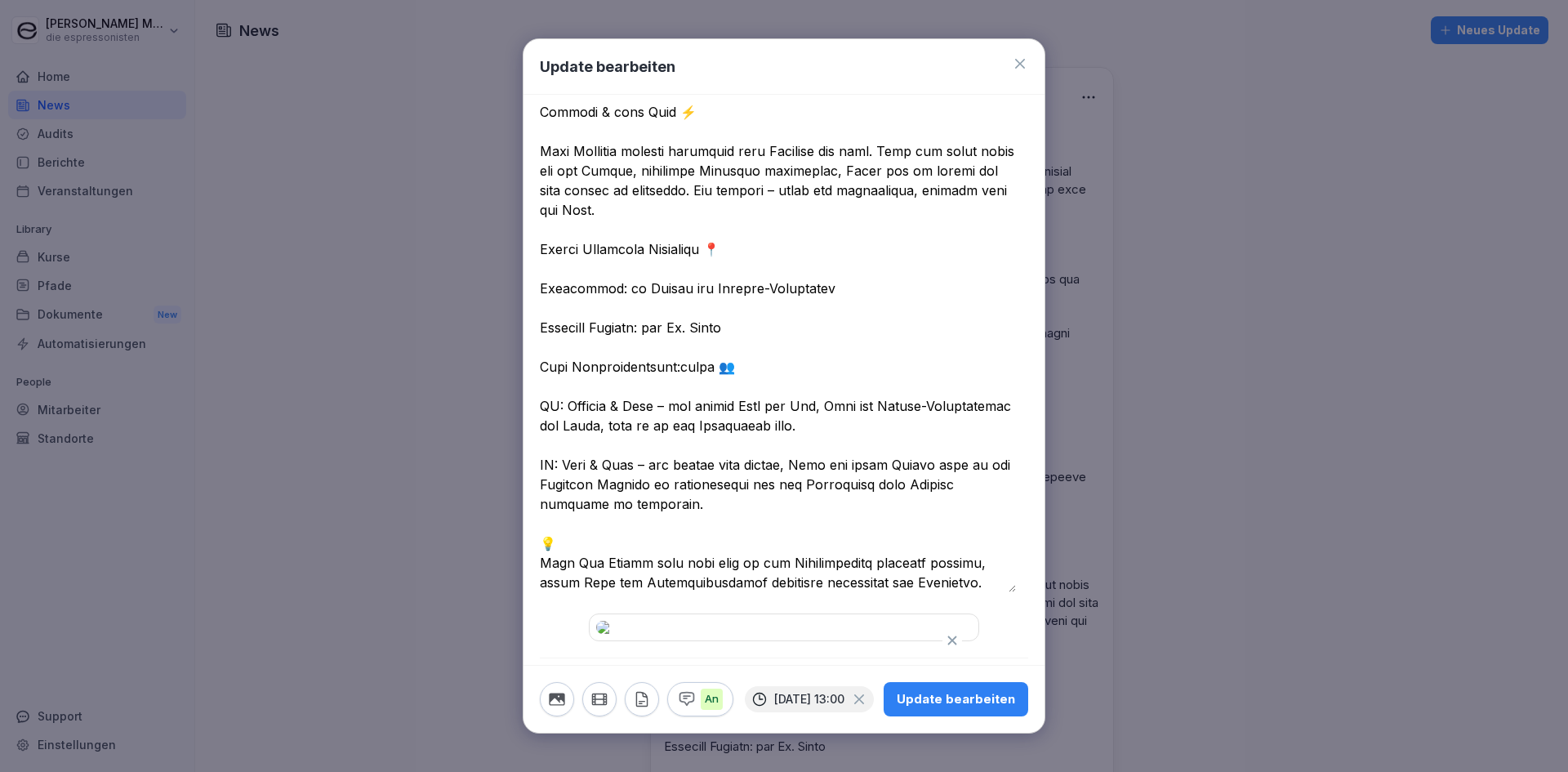
scroll to position [653, 0]
click at [962, 690] on div "Update bearbeiten" at bounding box center [956, 699] width 119 height 18
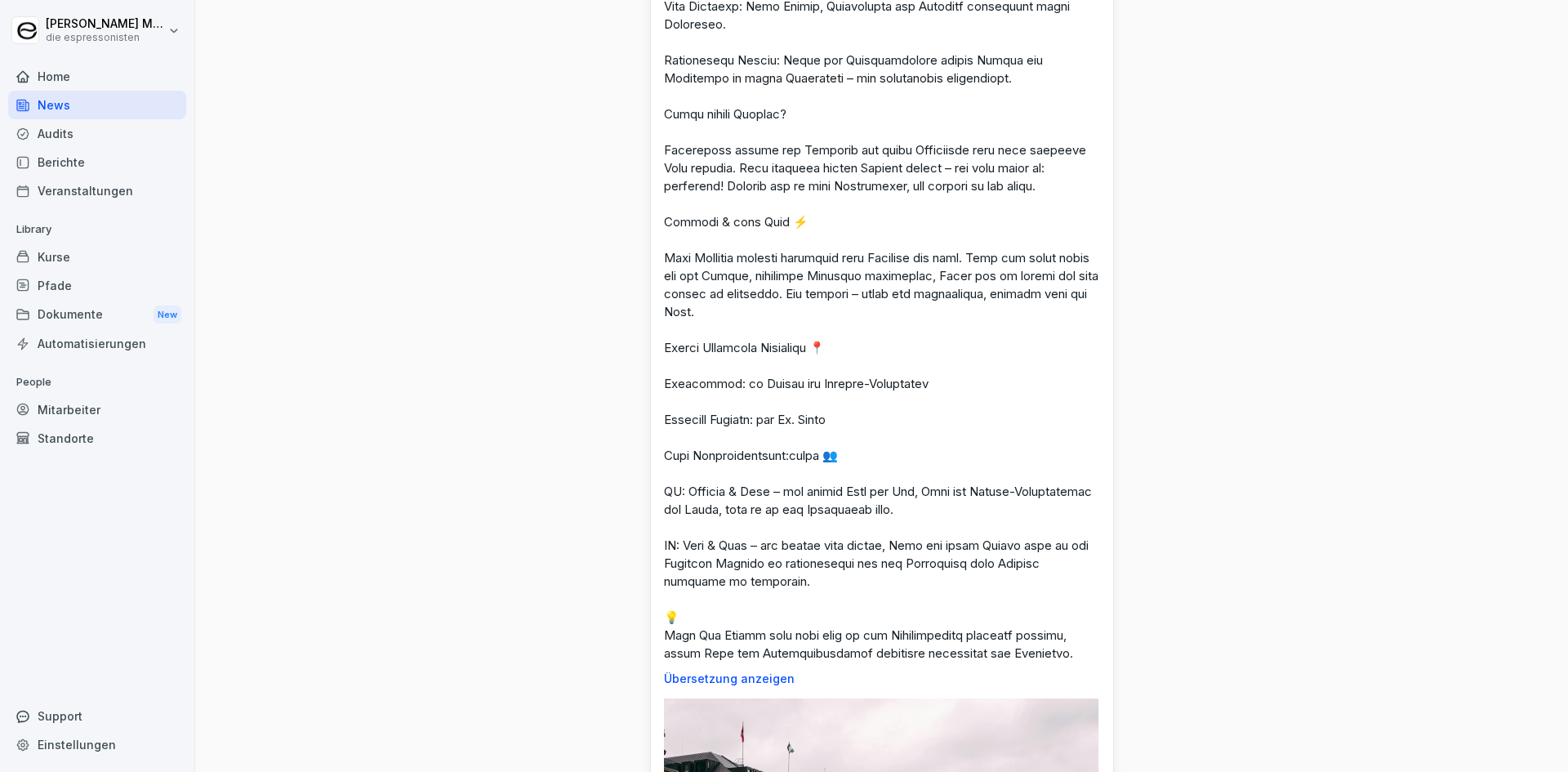
scroll to position [0, 0]
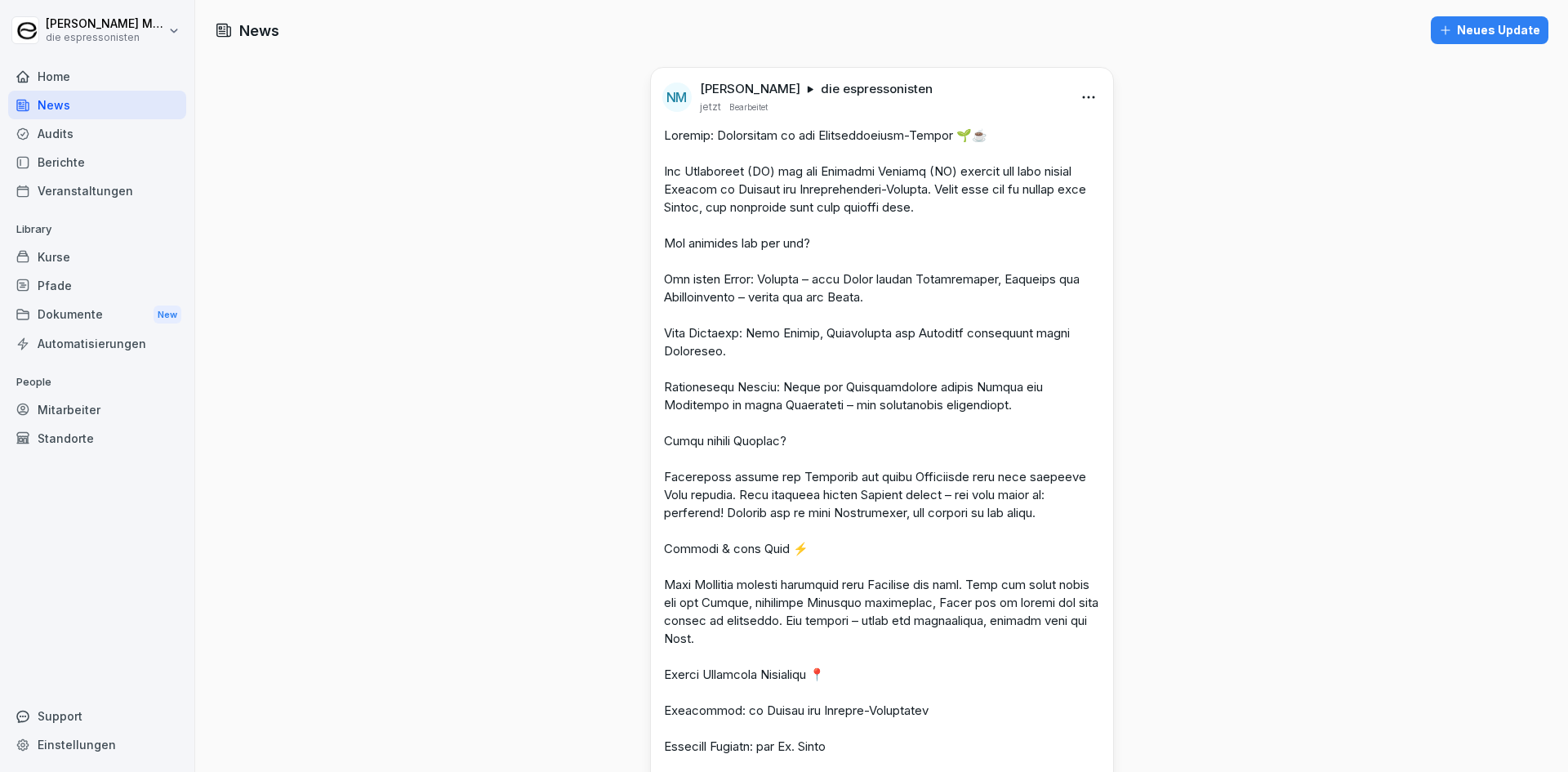
click at [1478, 24] on div "Neues Update" at bounding box center [1490, 30] width 101 height 18
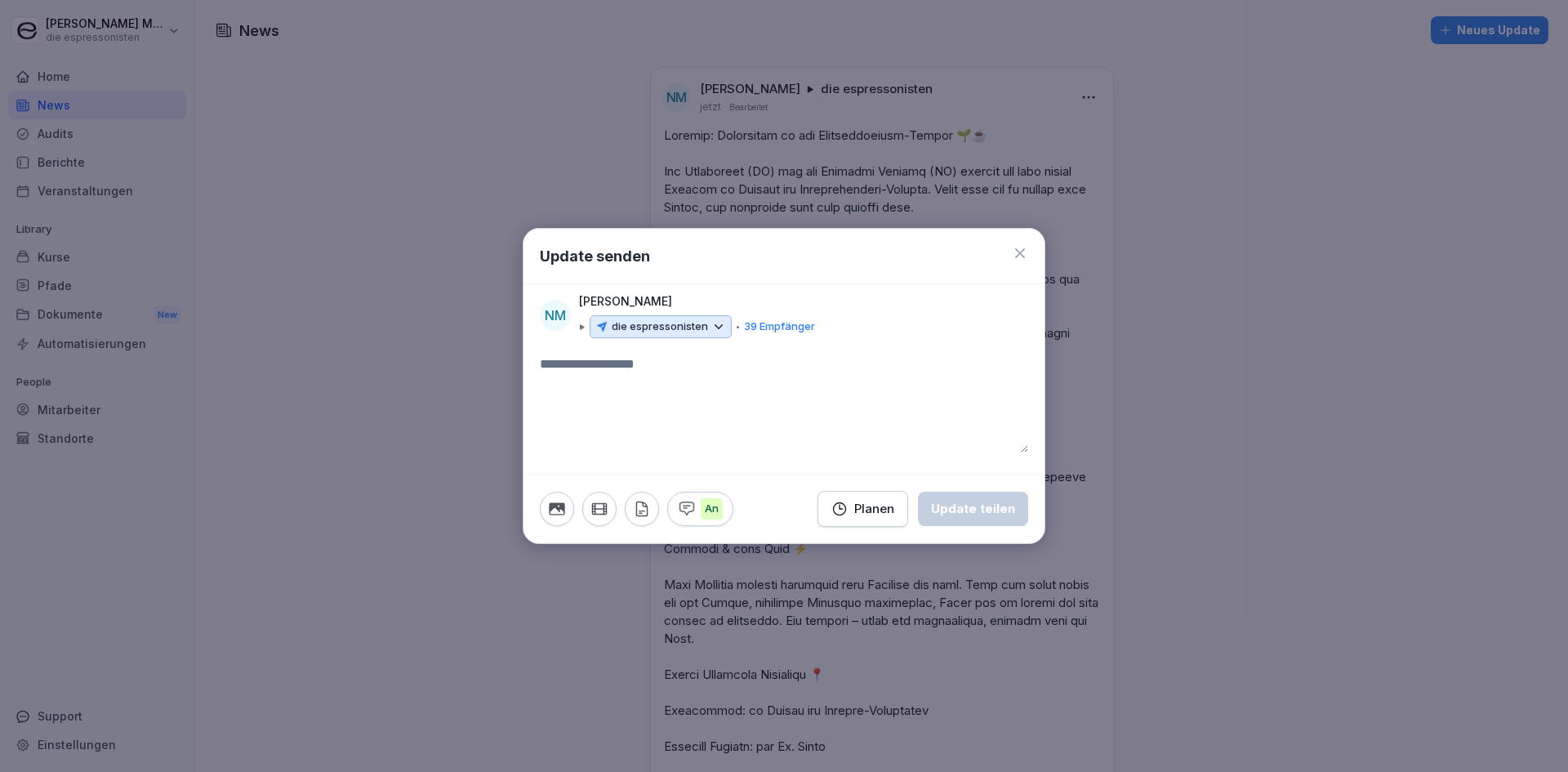
paste textarea "**********"
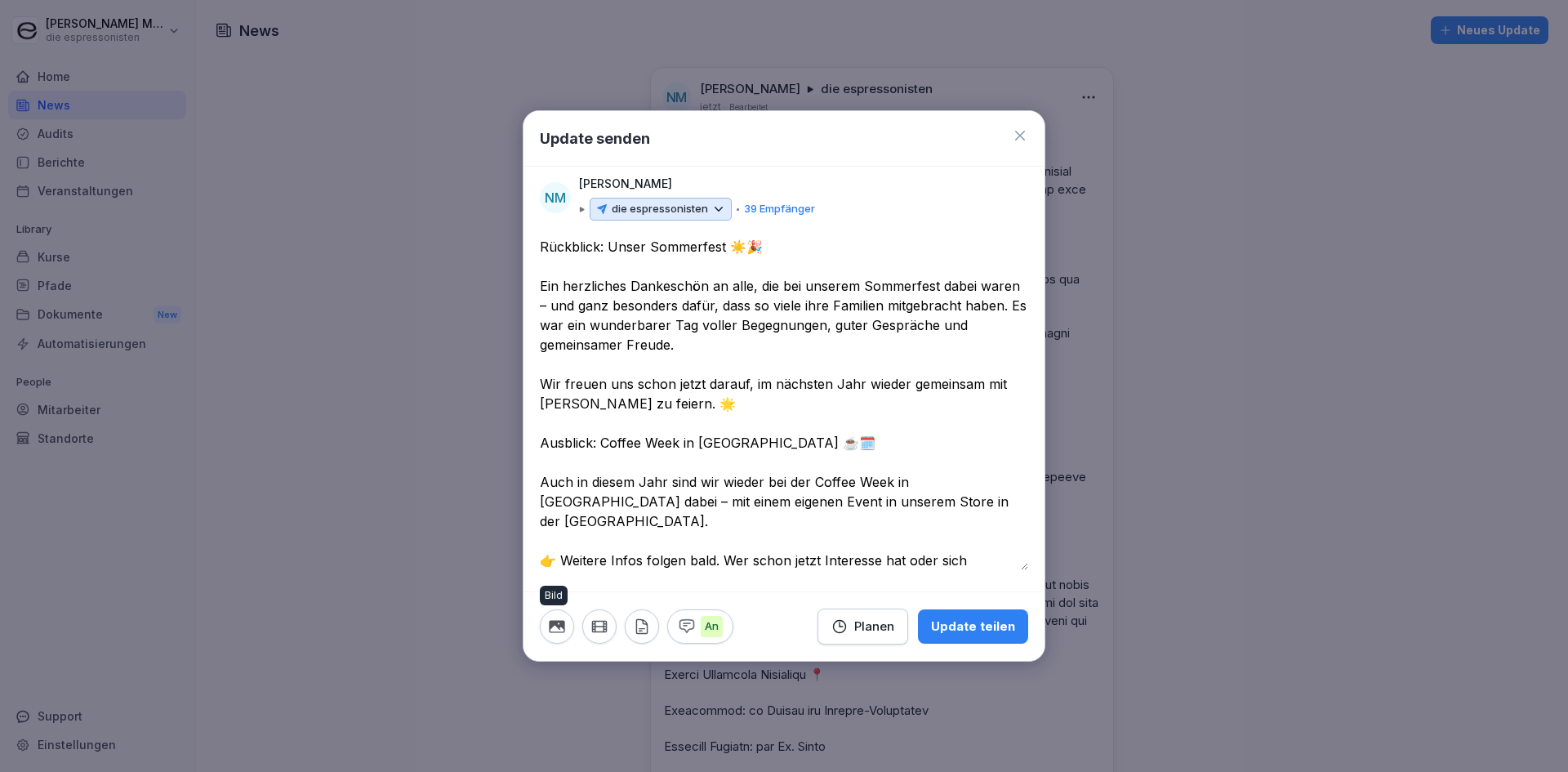
type textarea "**********"
click at [560, 631] on icon "button" at bounding box center [556, 626] width 16 height 12
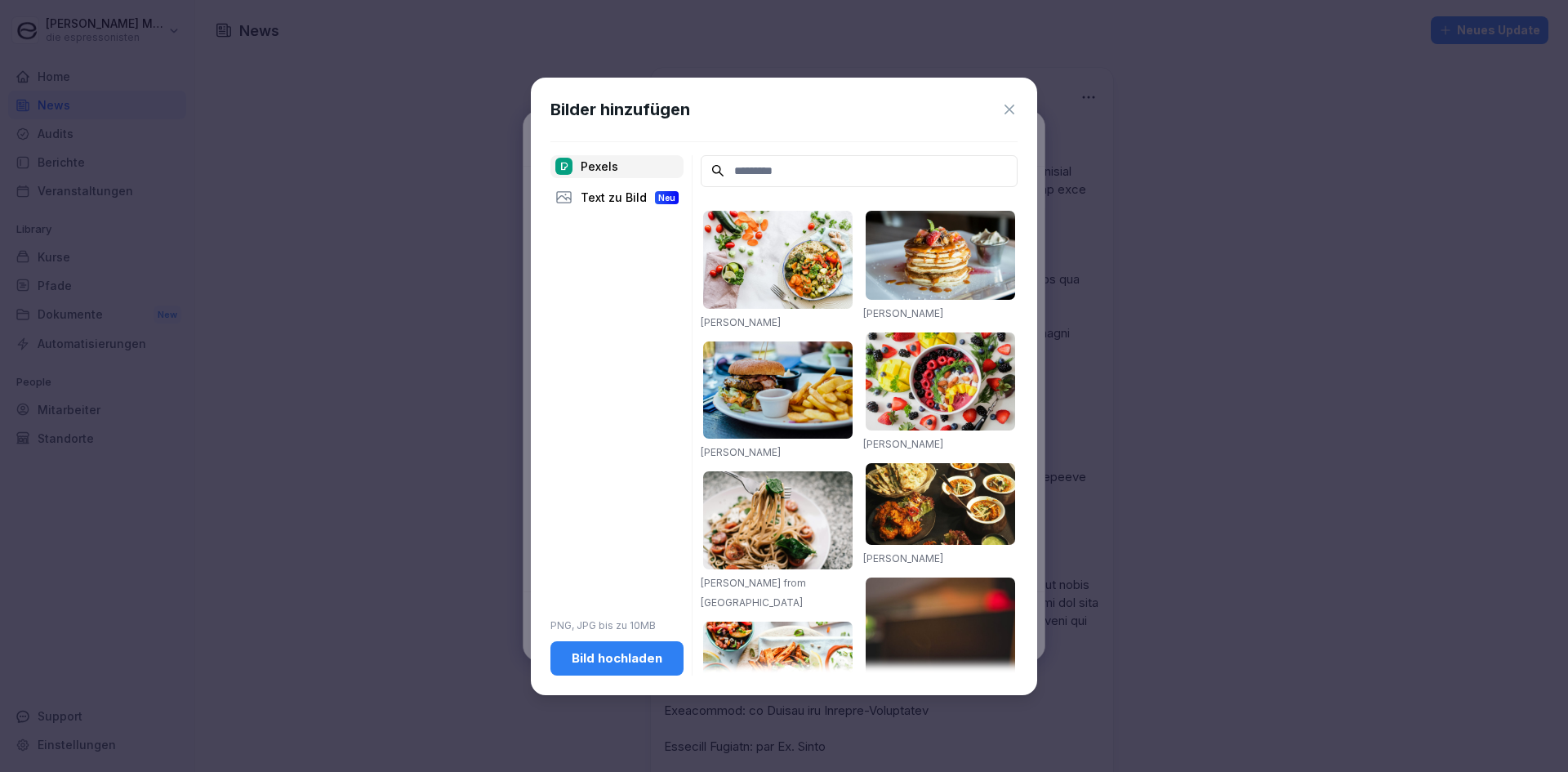
click at [763, 172] on input at bounding box center [859, 171] width 317 height 32
click at [1016, 105] on icon at bounding box center [1009, 109] width 17 height 17
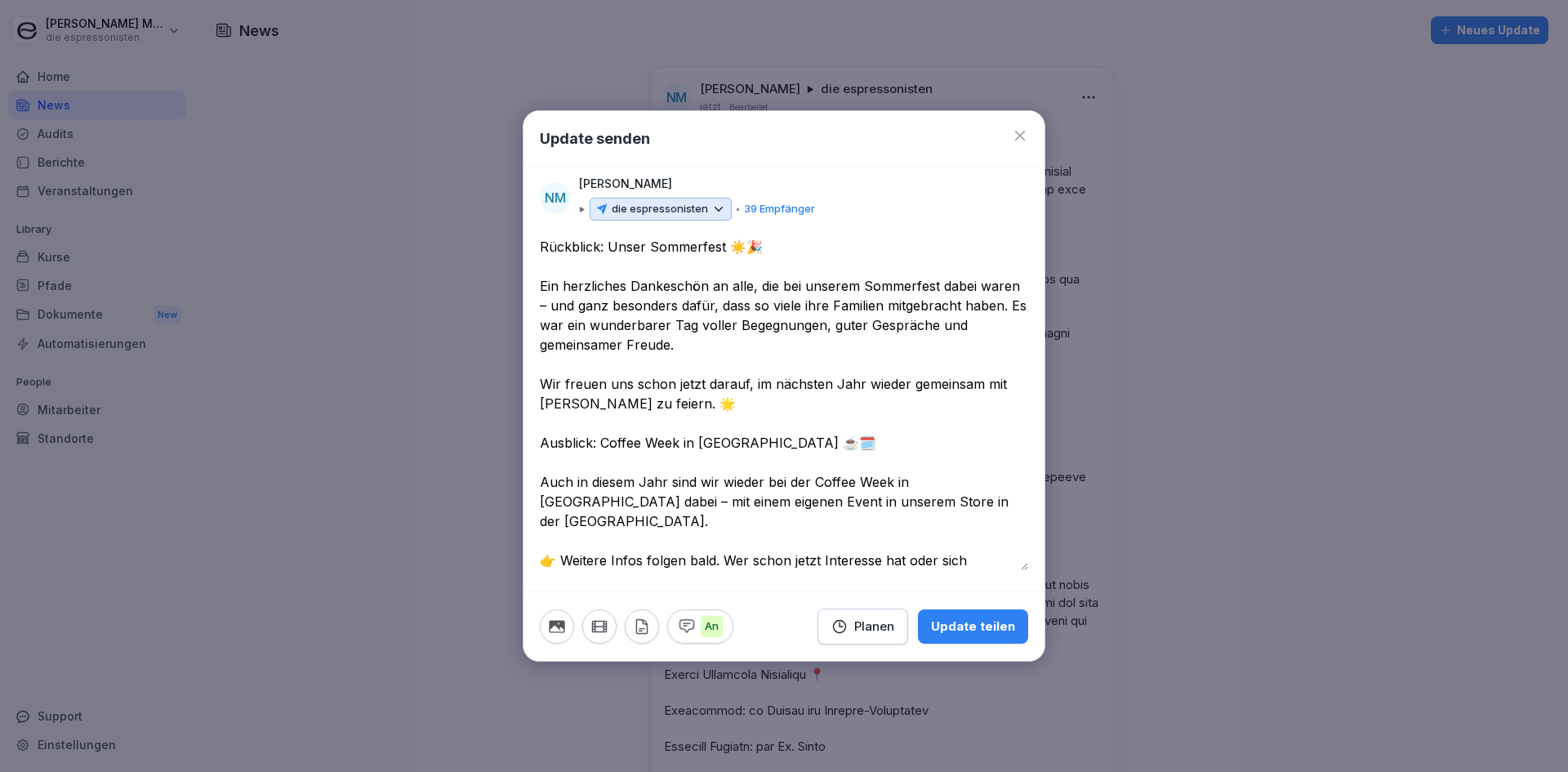
click at [881, 628] on div "Planen" at bounding box center [863, 627] width 63 height 18
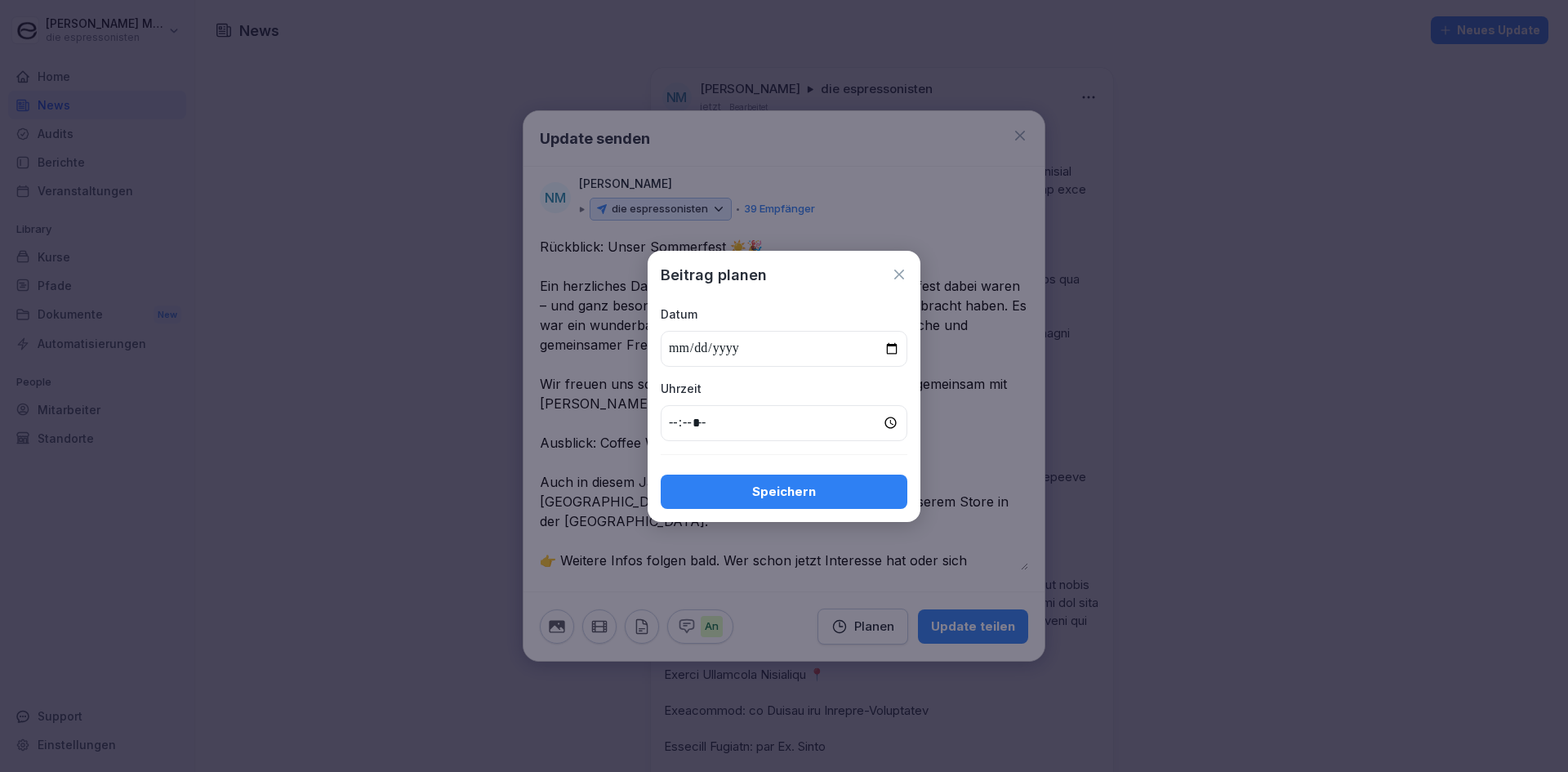
click at [896, 353] on input "date" at bounding box center [784, 348] width 247 height 36
type input "**********"
click at [754, 413] on input "time" at bounding box center [784, 422] width 247 height 36
drag, startPoint x: 903, startPoint y: 421, endPoint x: 894, endPoint y: 422, distance: 9.1
click at [898, 421] on input "time" at bounding box center [784, 422] width 247 height 36
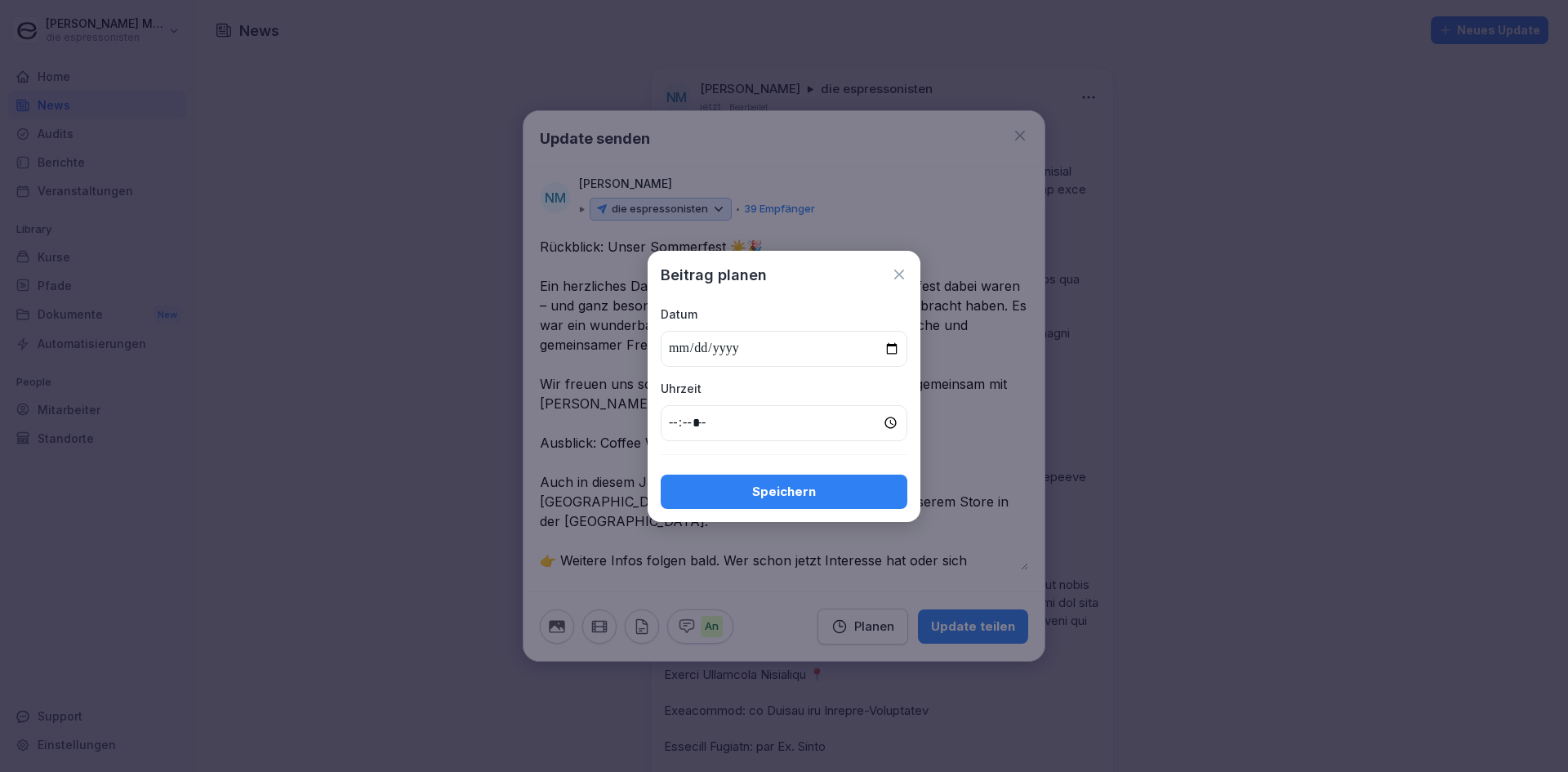
click at [894, 422] on input "time" at bounding box center [784, 422] width 247 height 36
type input "*****"
click at [837, 453] on div "**********" at bounding box center [784, 386] width 272 height 271
click at [823, 490] on div "Speichern" at bounding box center [784, 492] width 221 height 18
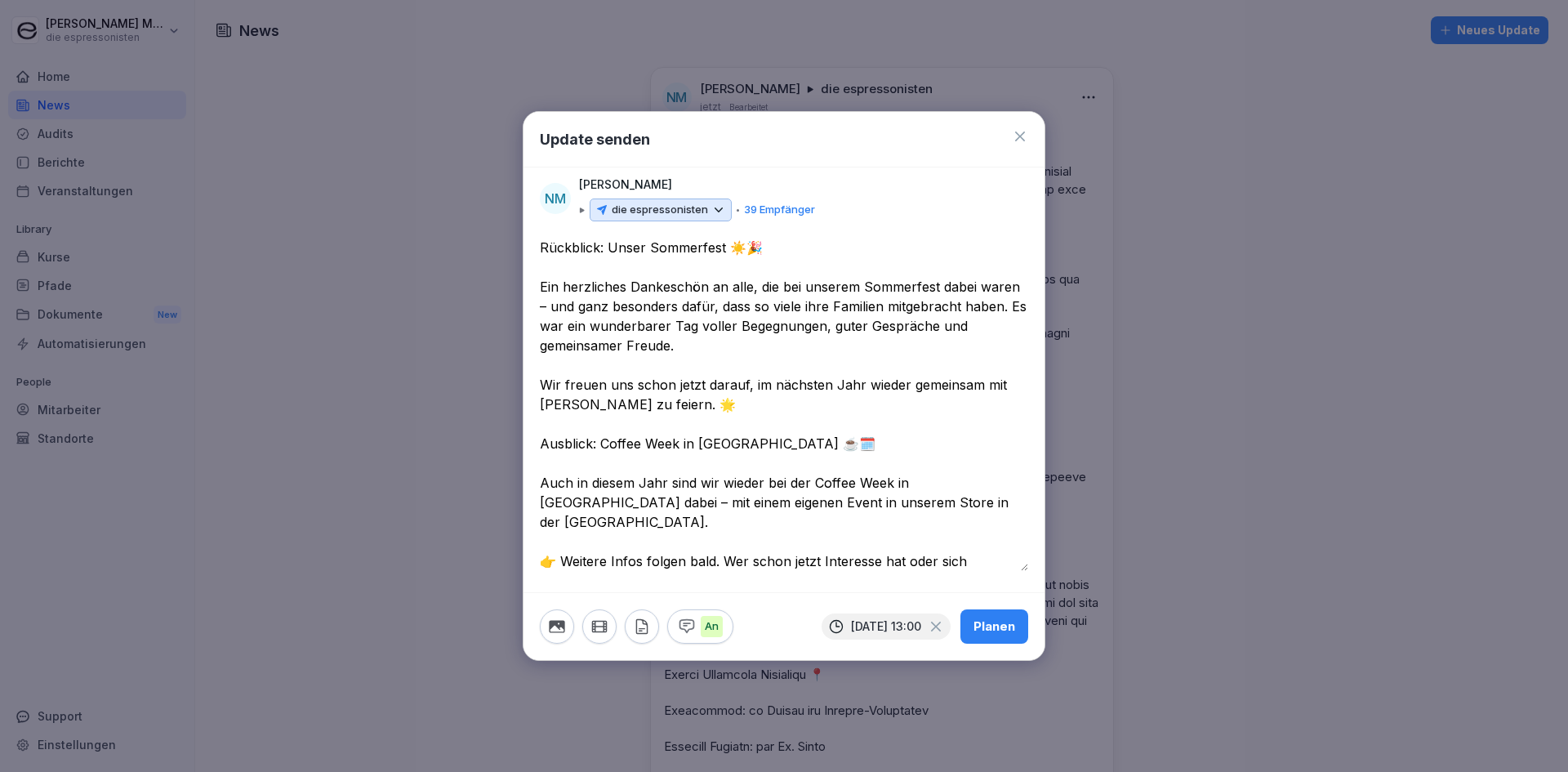
click at [995, 624] on div "Planen" at bounding box center [994, 627] width 41 height 18
